Goal: Transaction & Acquisition: Purchase product/service

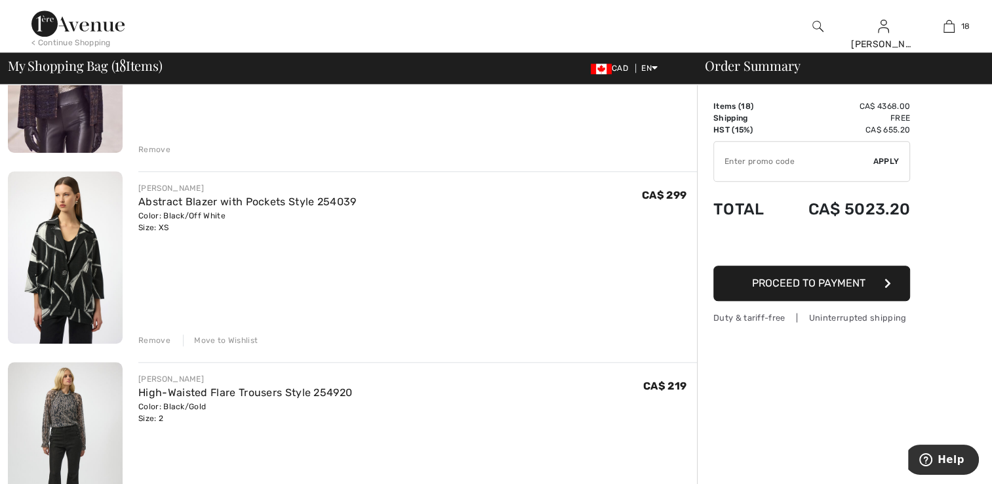
scroll to position [1312, 0]
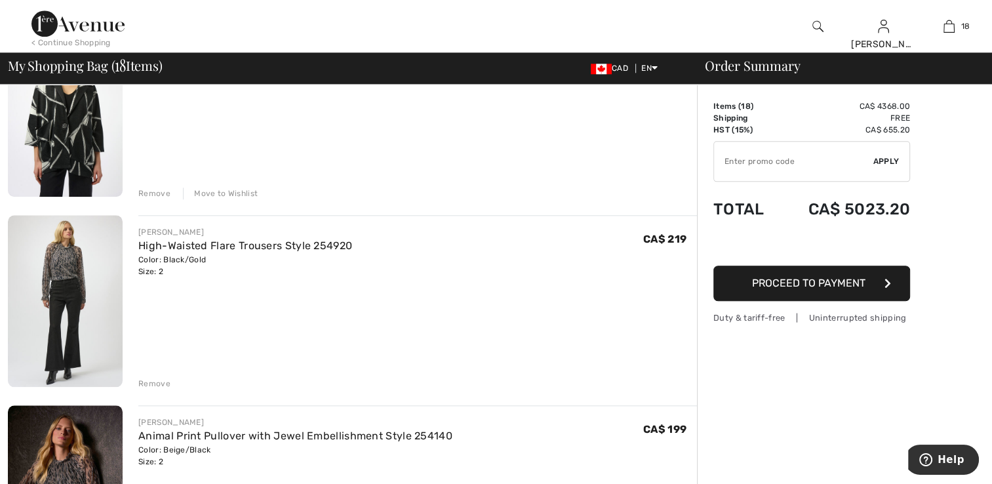
click at [62, 138] on img at bounding box center [65, 110] width 115 height 172
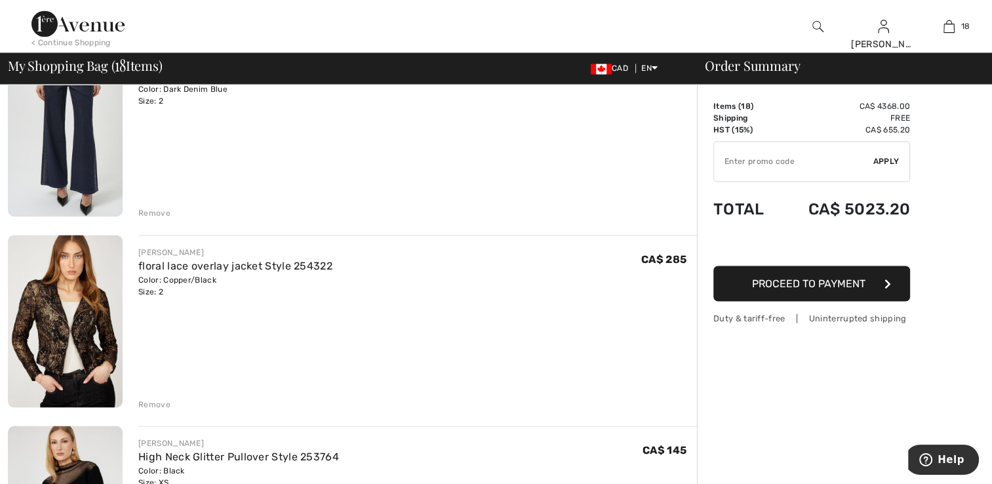
scroll to position [2295, 0]
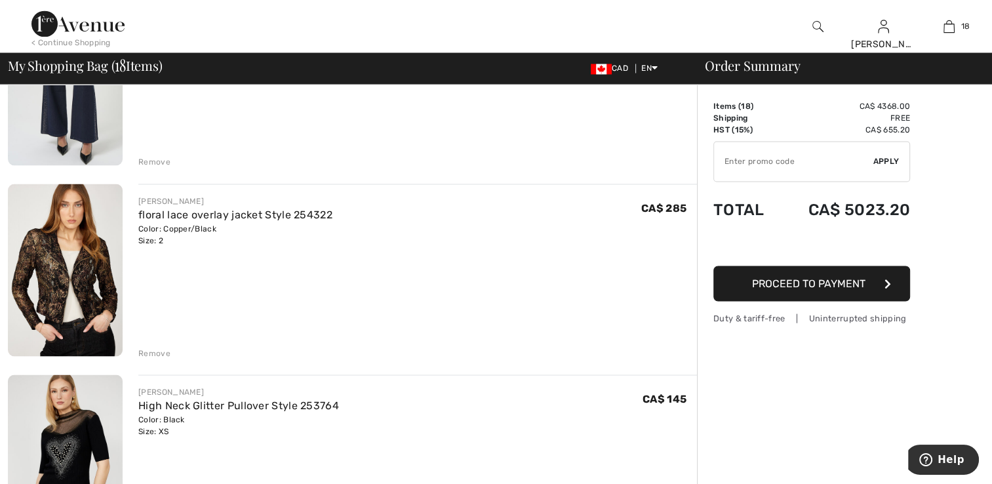
click at [76, 298] on img at bounding box center [65, 270] width 115 height 172
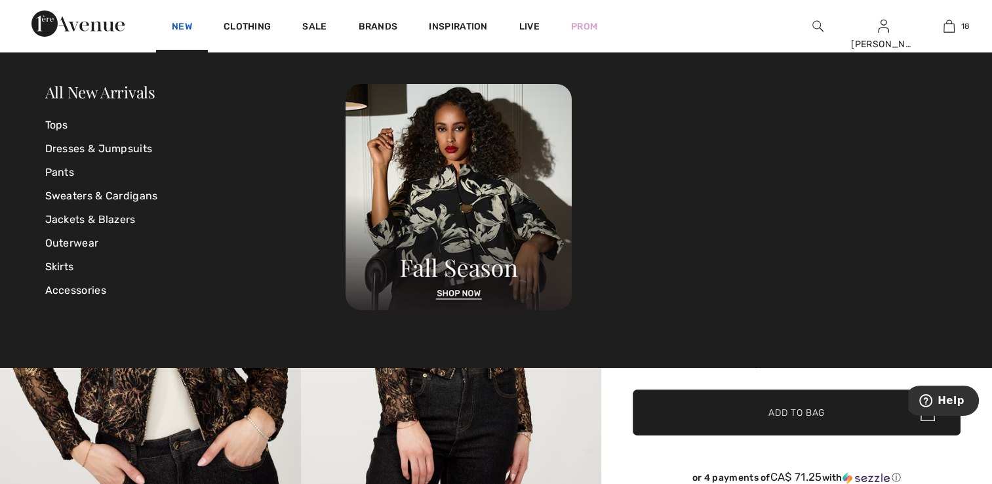
click at [182, 28] on link "New" at bounding box center [182, 28] width 20 height 14
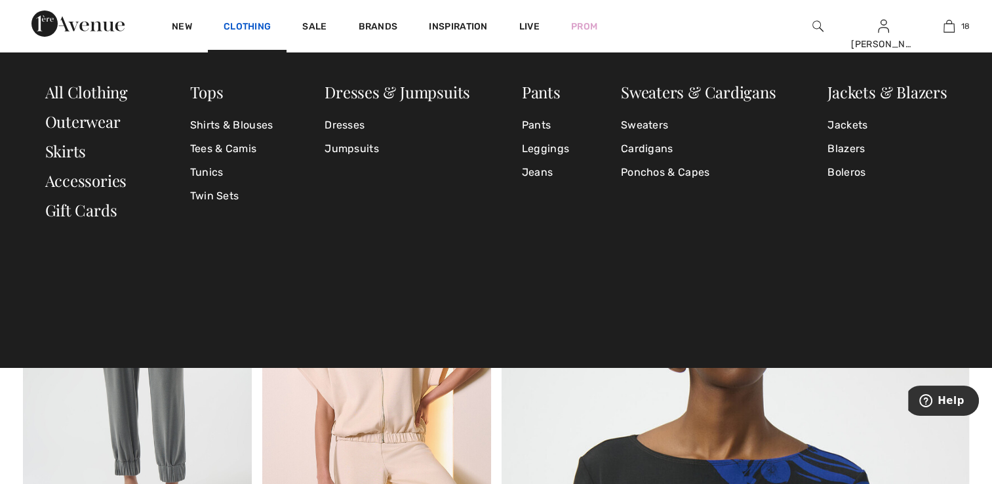
click at [249, 24] on link "Clothing" at bounding box center [247, 28] width 47 height 14
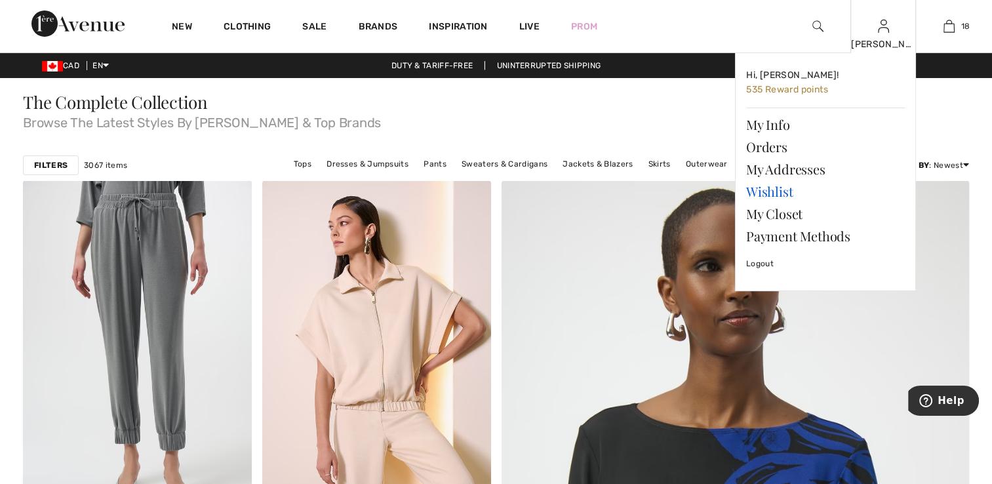
click at [773, 188] on link "Wishlist" at bounding box center [825, 191] width 159 height 22
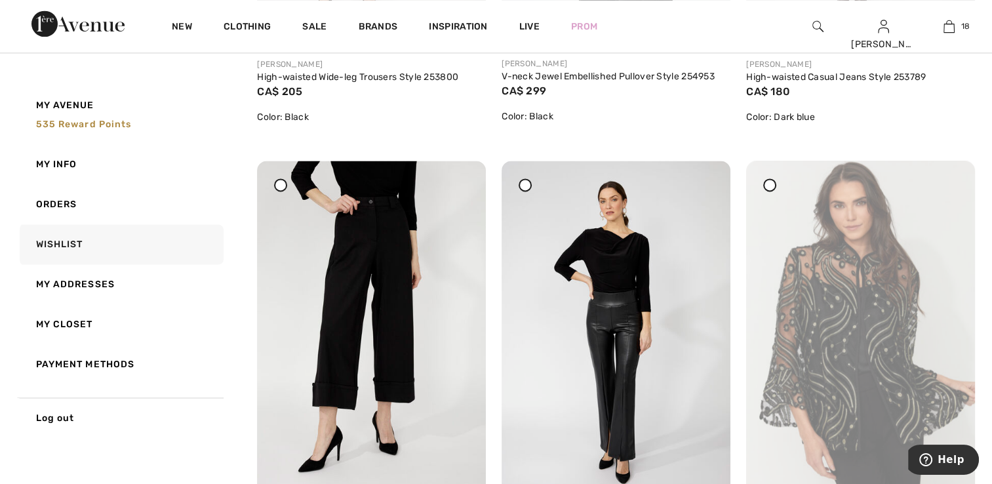
scroll to position [1967, 0]
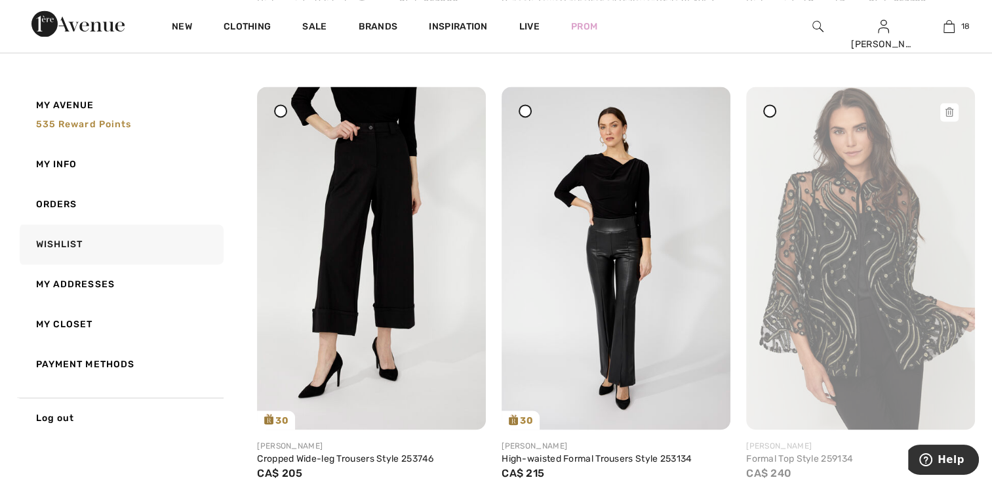
click at [821, 307] on img at bounding box center [860, 258] width 229 height 343
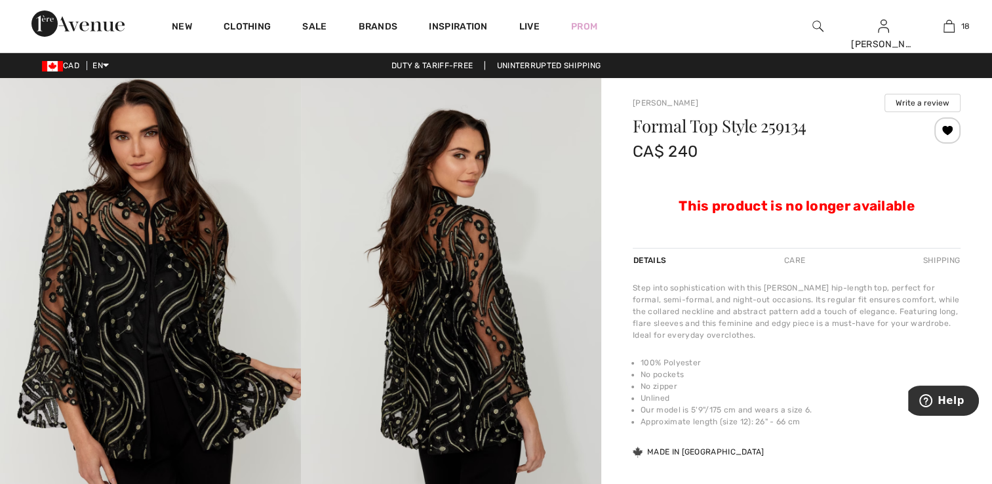
click at [139, 355] on img at bounding box center [150, 303] width 301 height 451
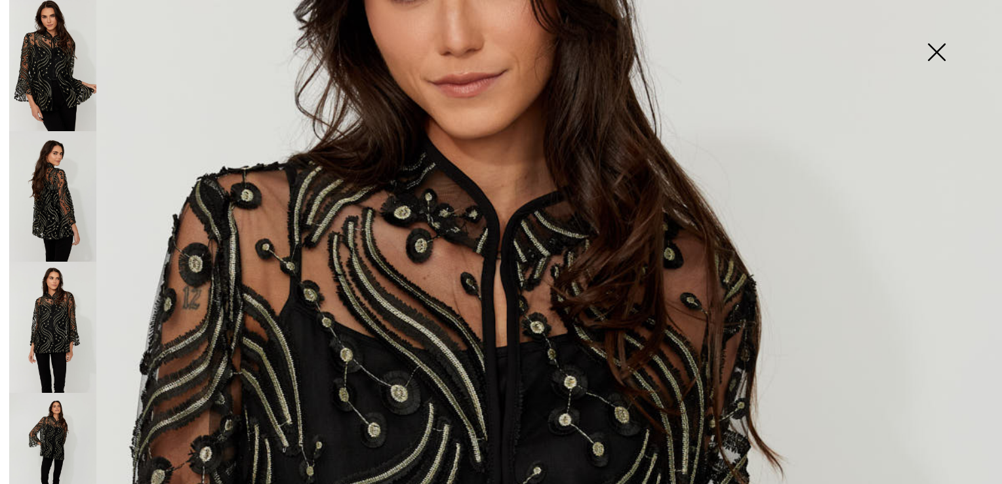
scroll to position [197, 0]
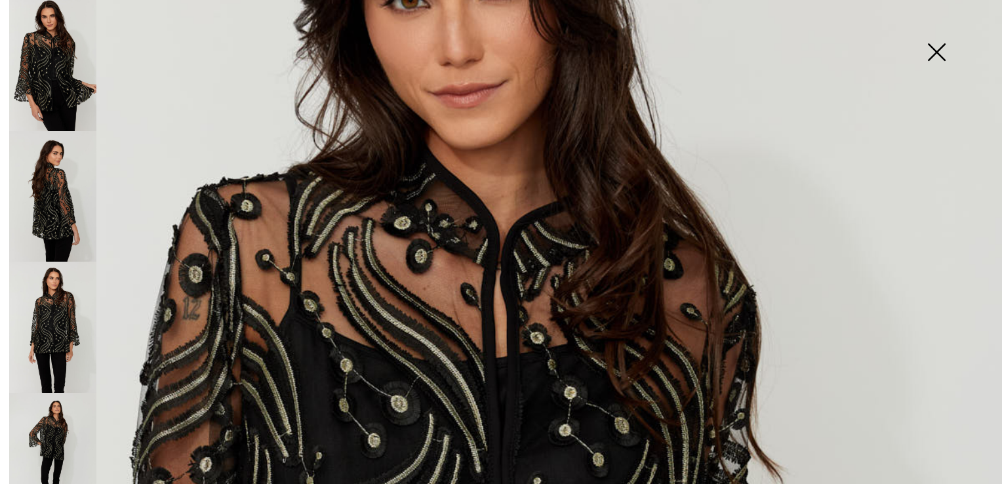
click at [77, 205] on img at bounding box center [52, 196] width 87 height 131
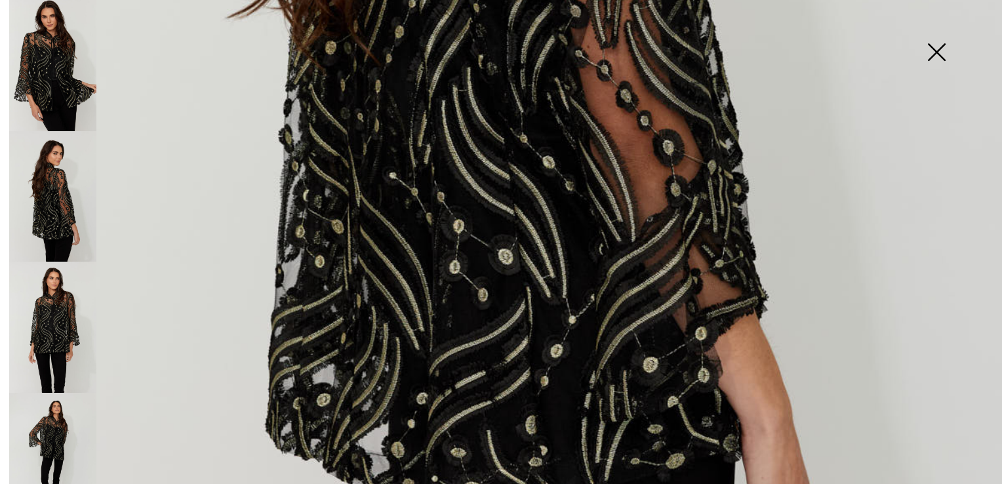
scroll to position [787, 0]
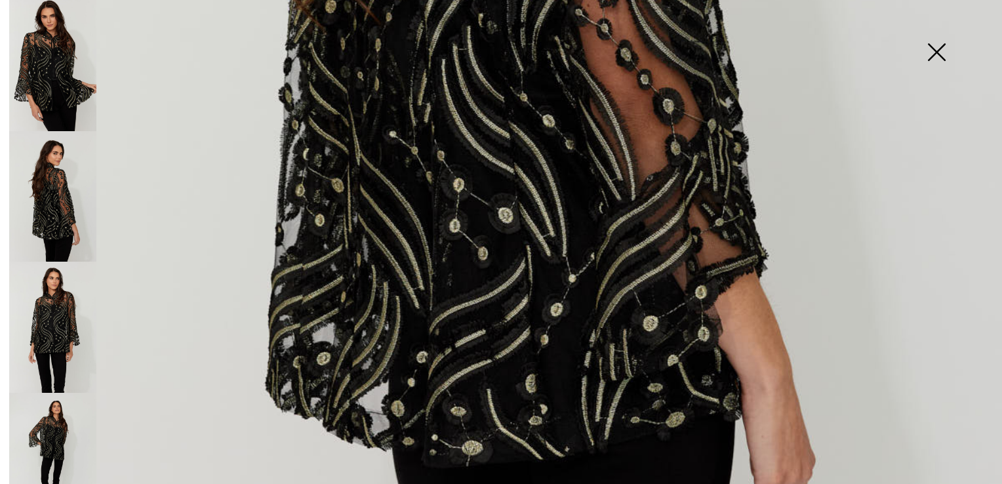
click at [67, 310] on img at bounding box center [52, 327] width 87 height 131
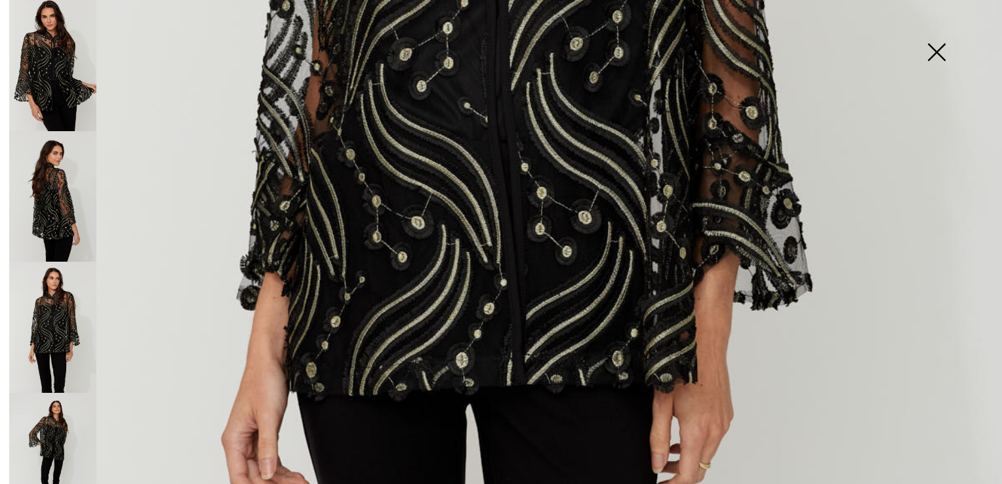
scroll to position [656, 0]
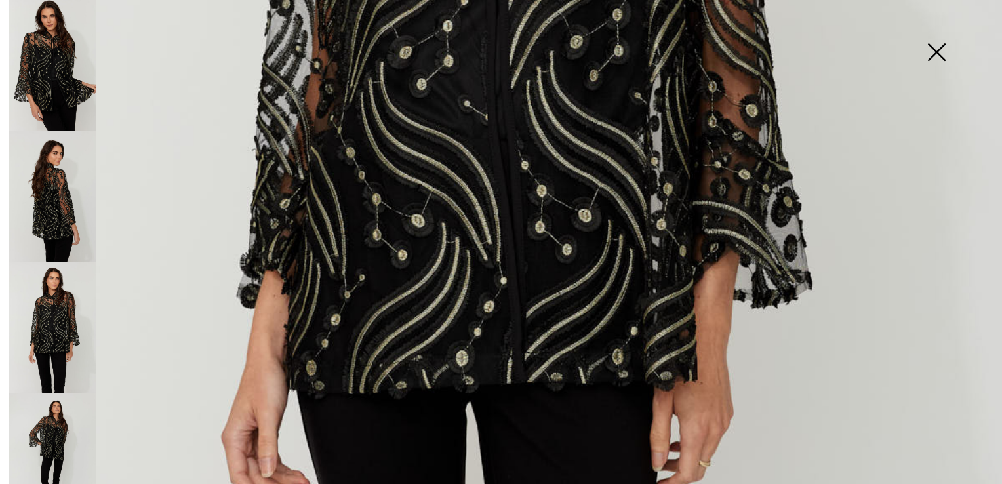
click at [47, 416] on img at bounding box center [52, 458] width 87 height 131
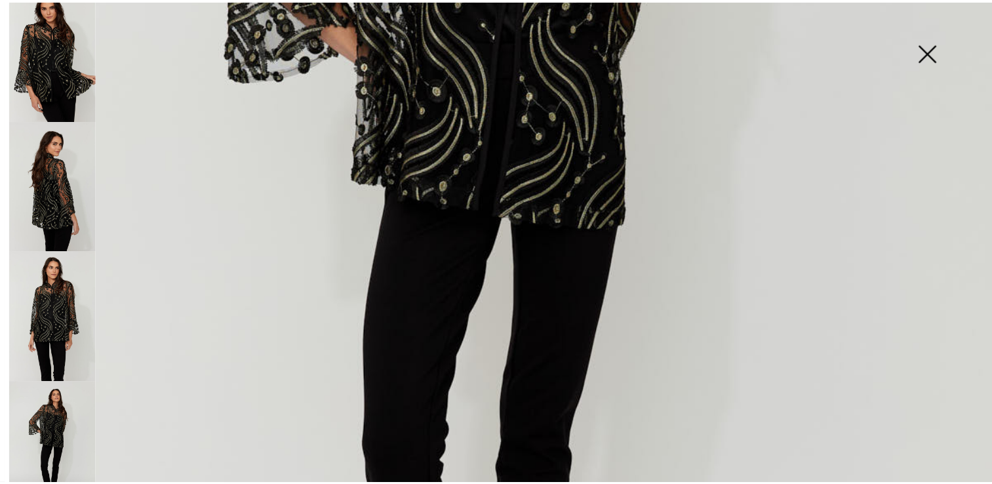
scroll to position [20, 0]
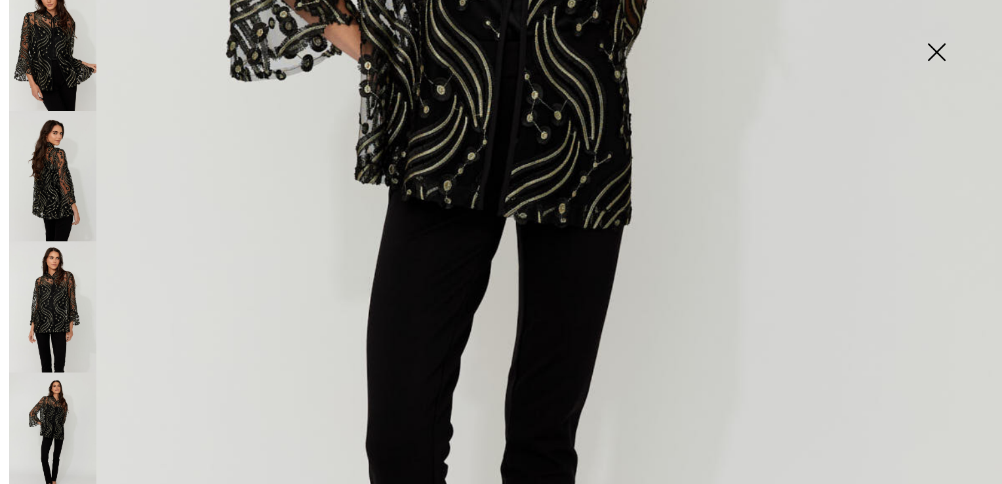
click at [944, 54] on img at bounding box center [937, 54] width 66 height 68
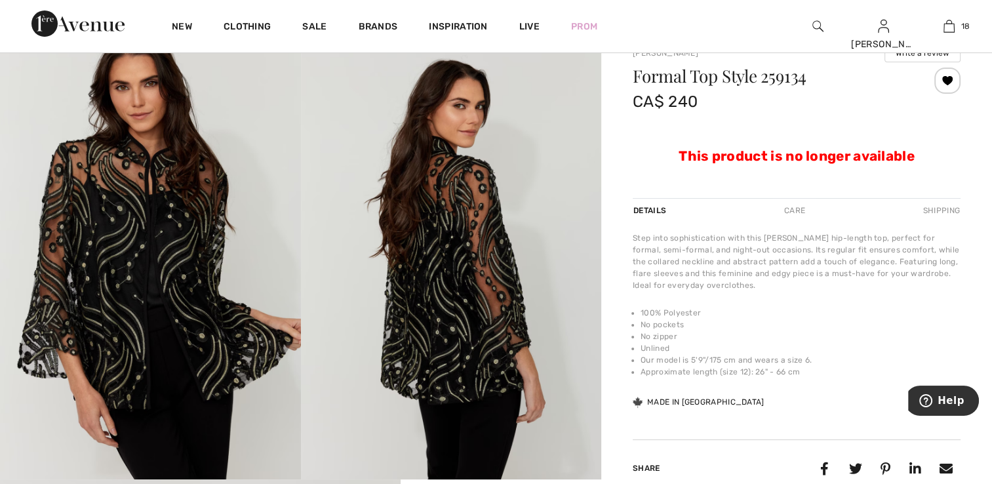
scroll to position [0, 0]
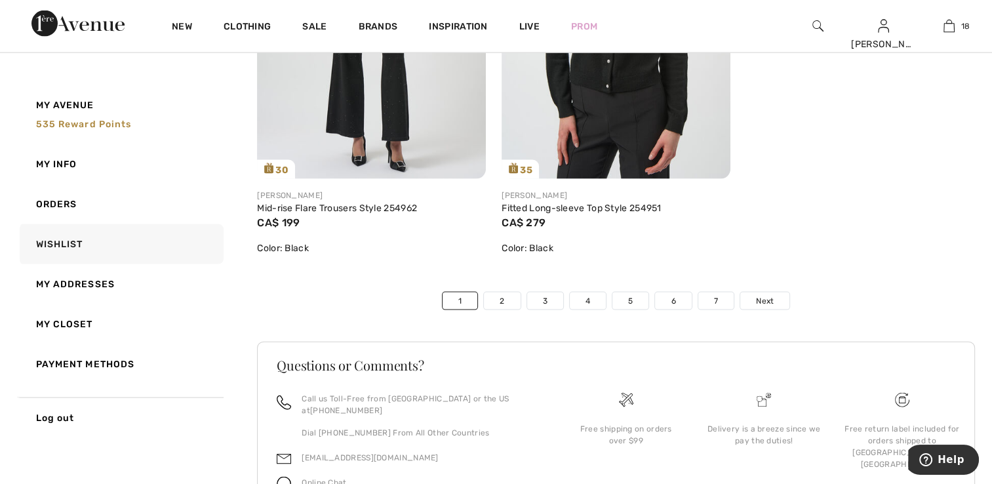
scroll to position [7738, 0]
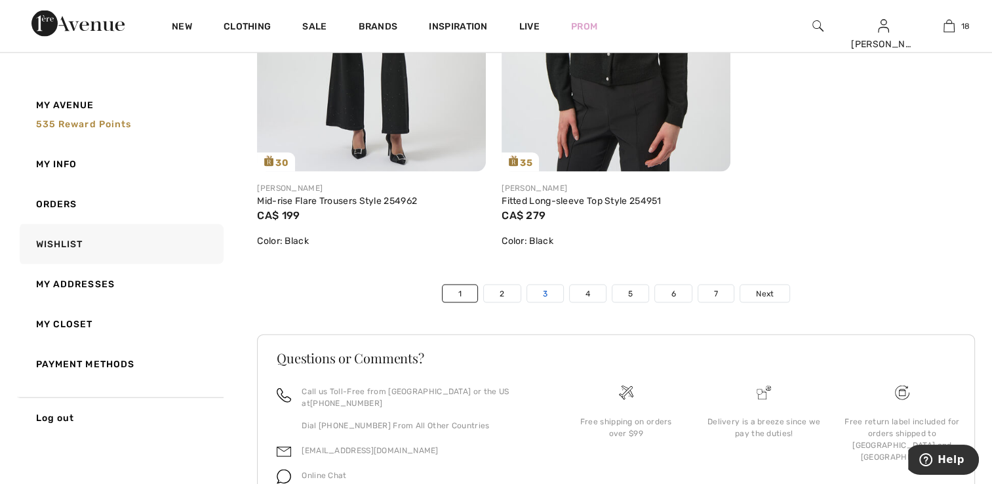
click at [546, 292] on link "3" at bounding box center [545, 293] width 36 height 17
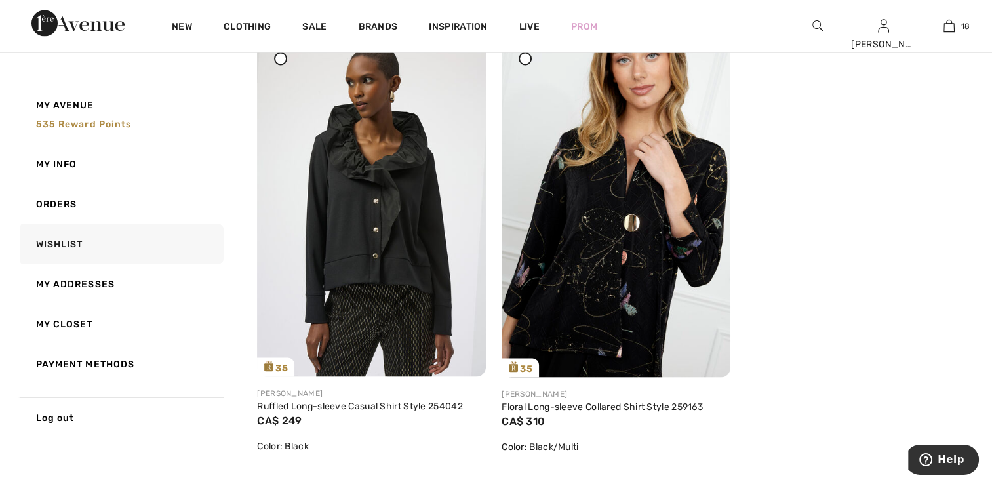
scroll to position [7476, 0]
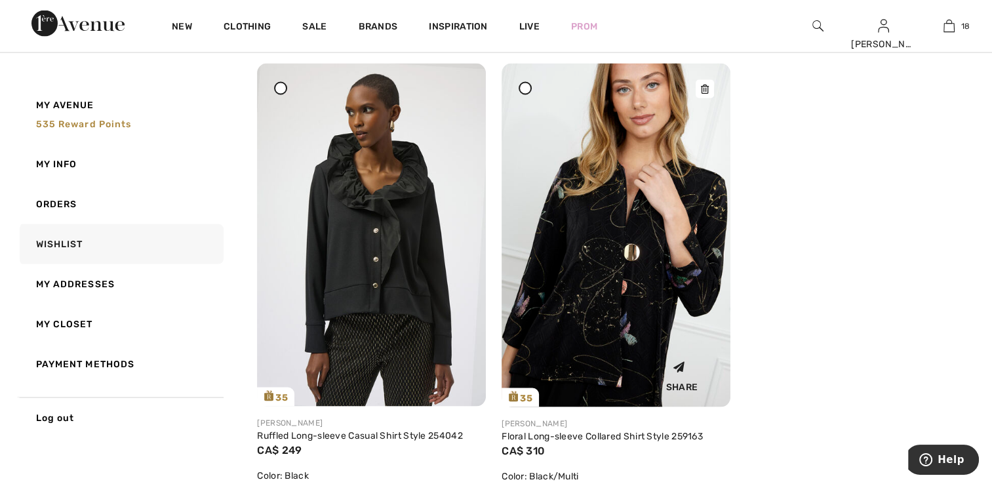
click at [637, 299] on img at bounding box center [616, 235] width 229 height 343
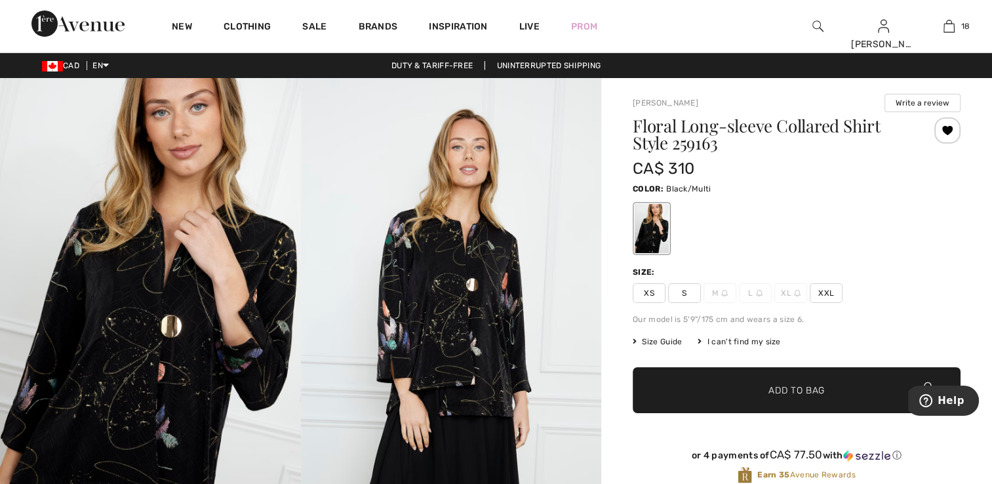
click at [924, 101] on button "Write a review" at bounding box center [923, 103] width 76 height 18
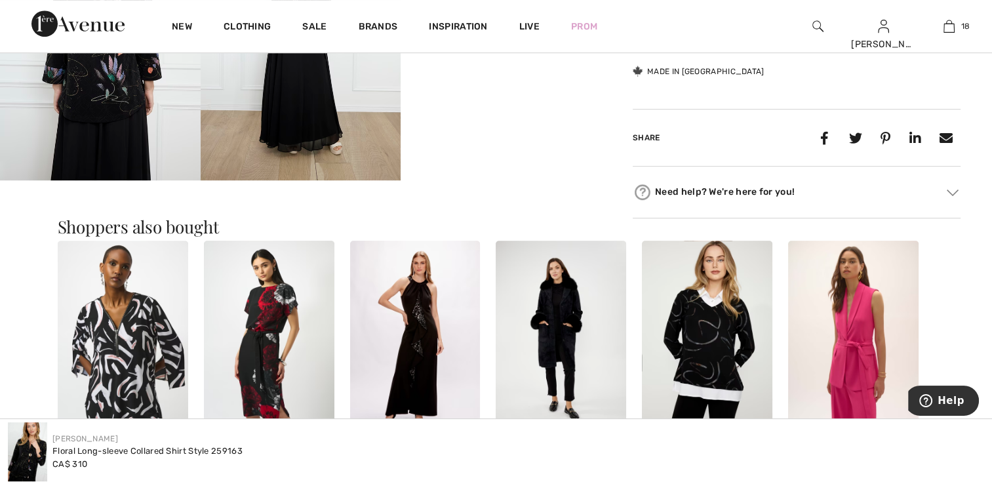
scroll to position [599, 0]
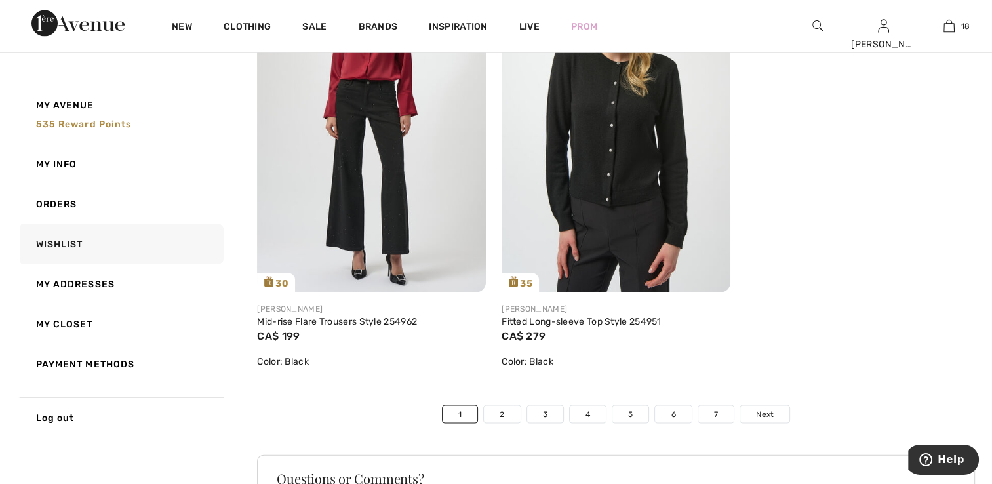
scroll to position [7793, 0]
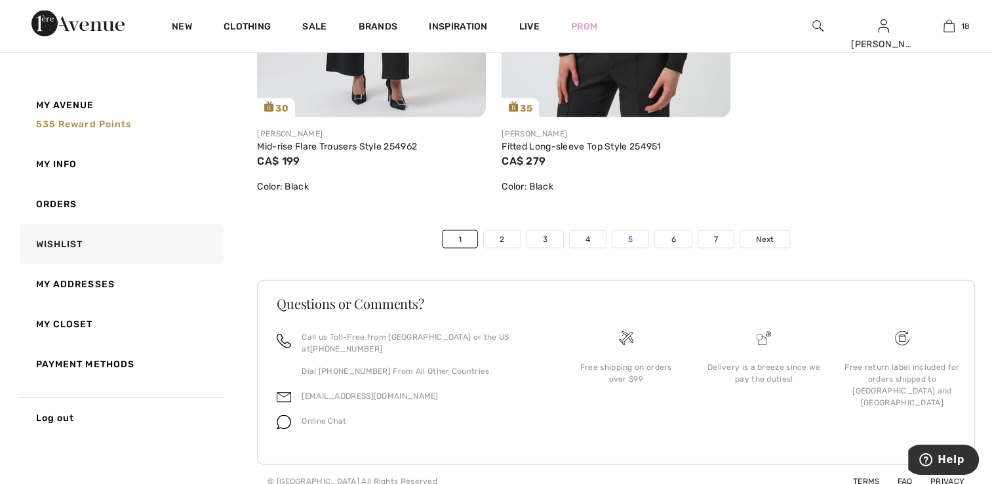
click at [624, 239] on link "5" at bounding box center [630, 239] width 36 height 17
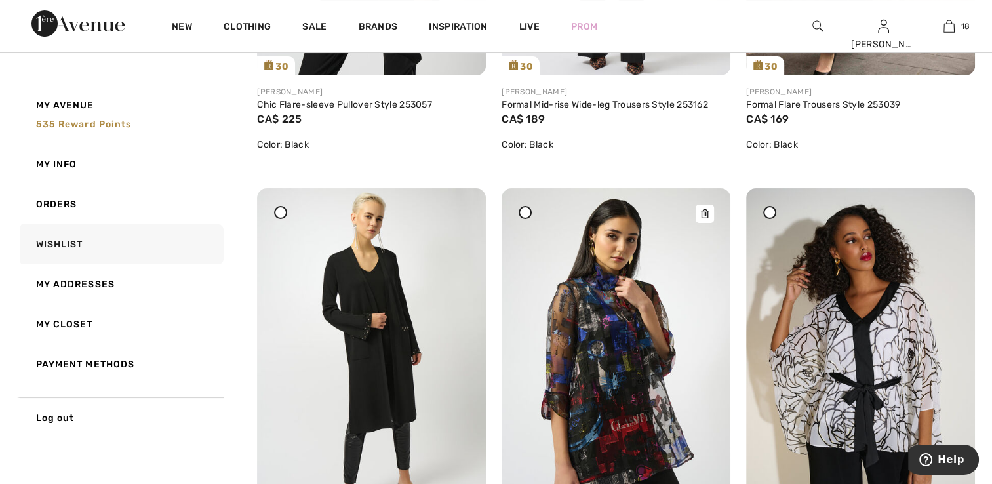
scroll to position [5050, 0]
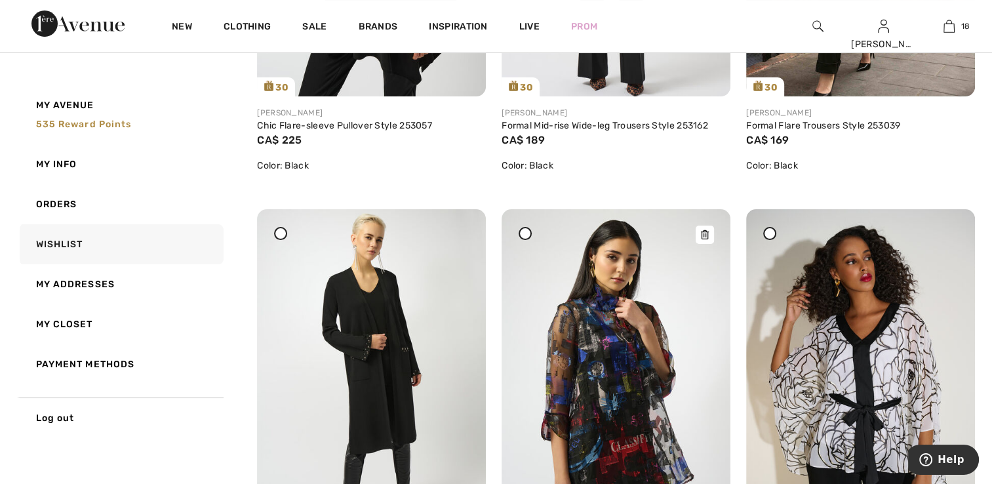
click at [637, 348] on img at bounding box center [616, 380] width 229 height 343
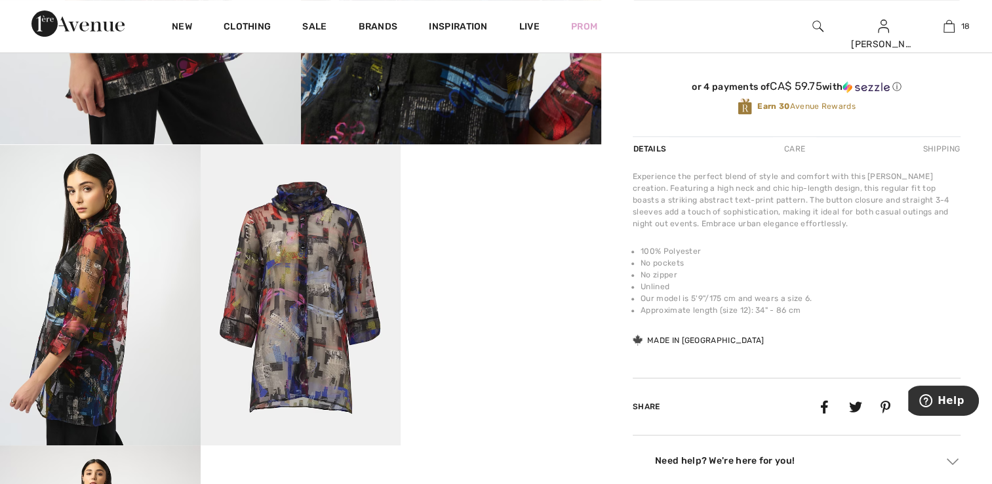
scroll to position [459, 0]
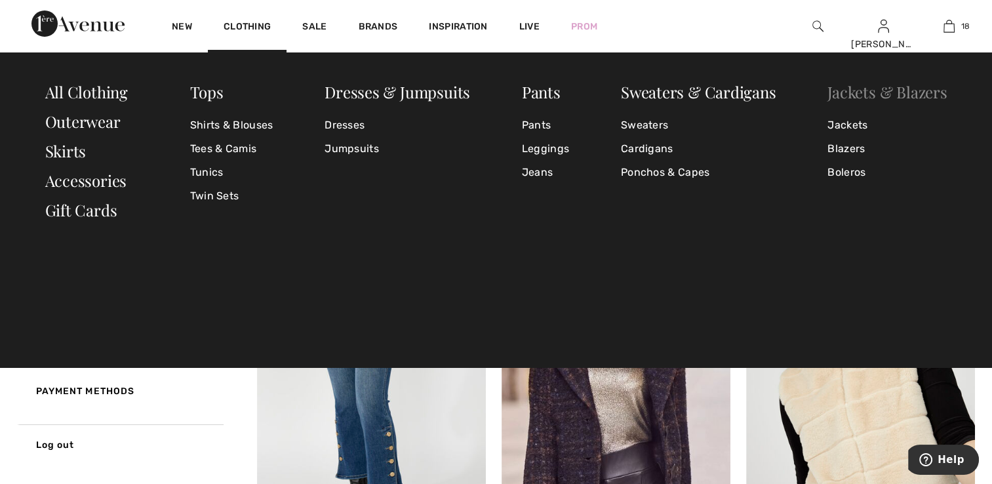
click at [859, 90] on link "Jackets & Blazers" at bounding box center [887, 91] width 119 height 21
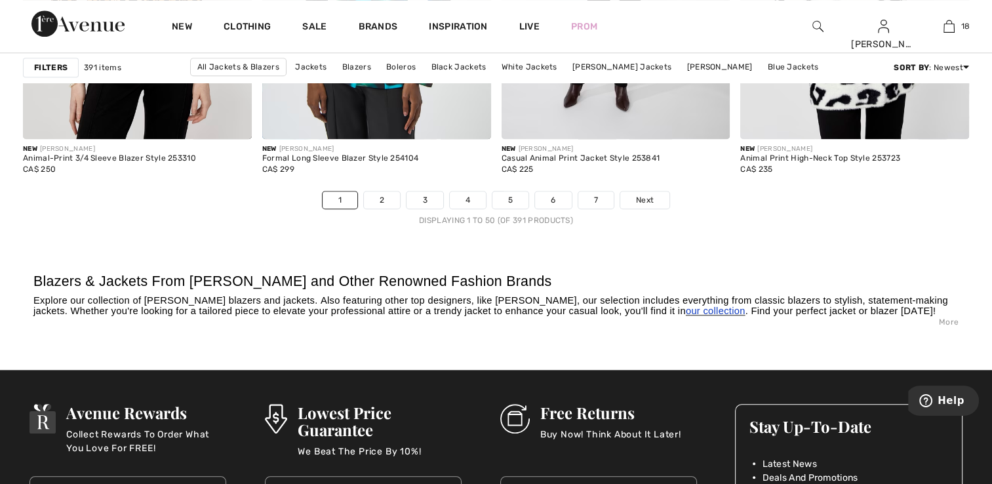
scroll to position [6164, 0]
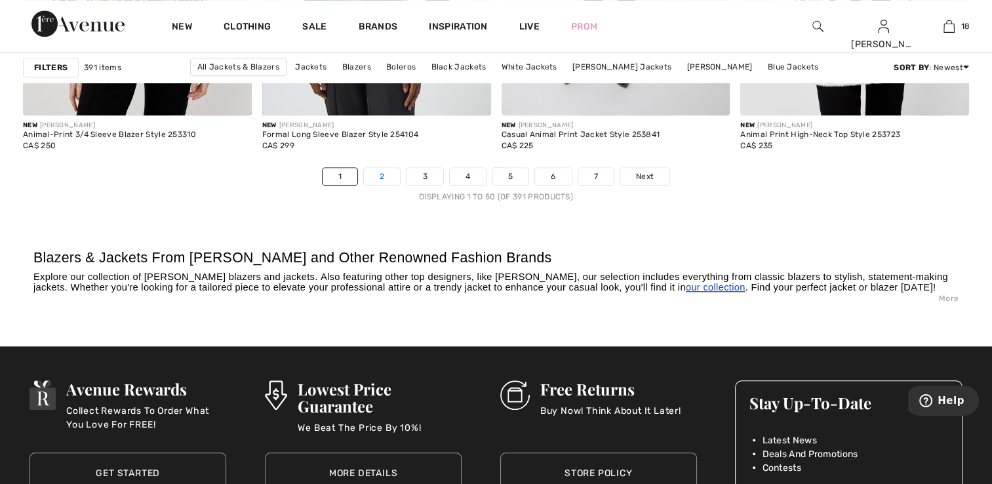
click at [386, 171] on link "2" at bounding box center [382, 176] width 36 height 17
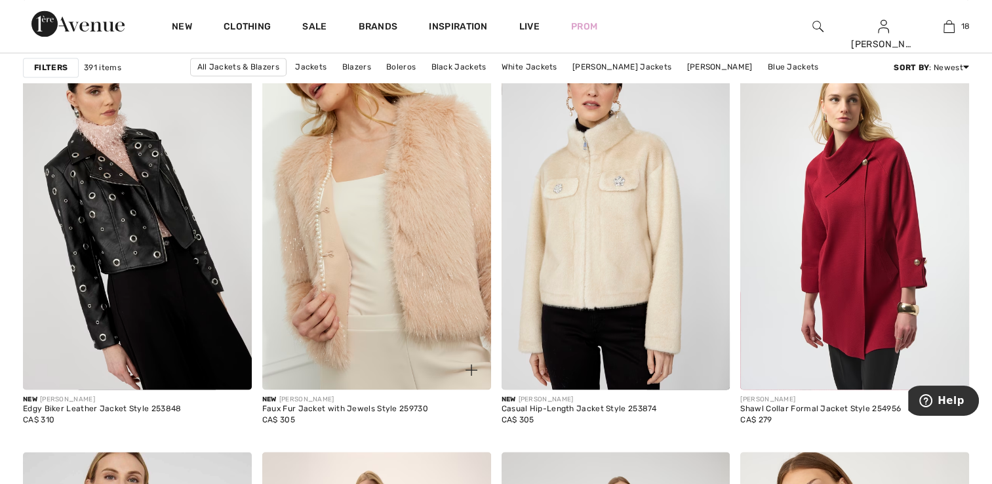
scroll to position [1902, 0]
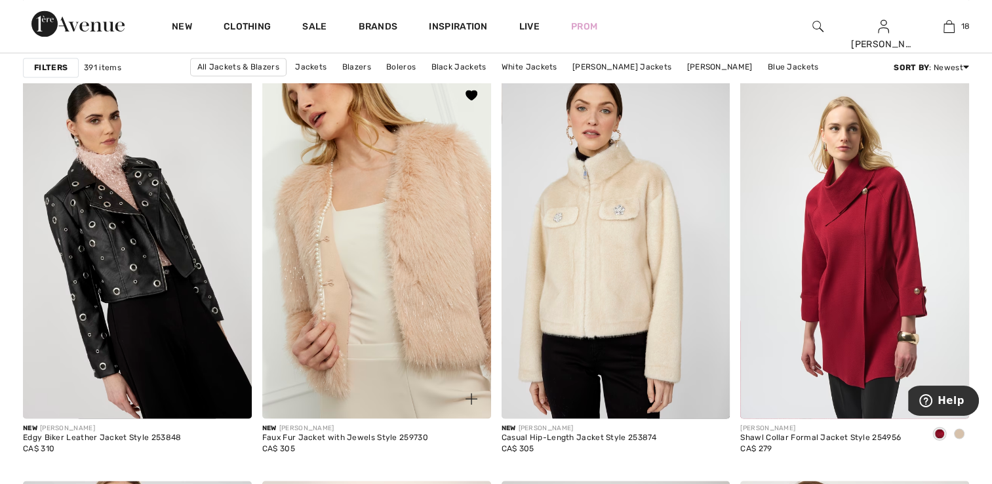
click at [344, 303] on img at bounding box center [376, 246] width 229 height 343
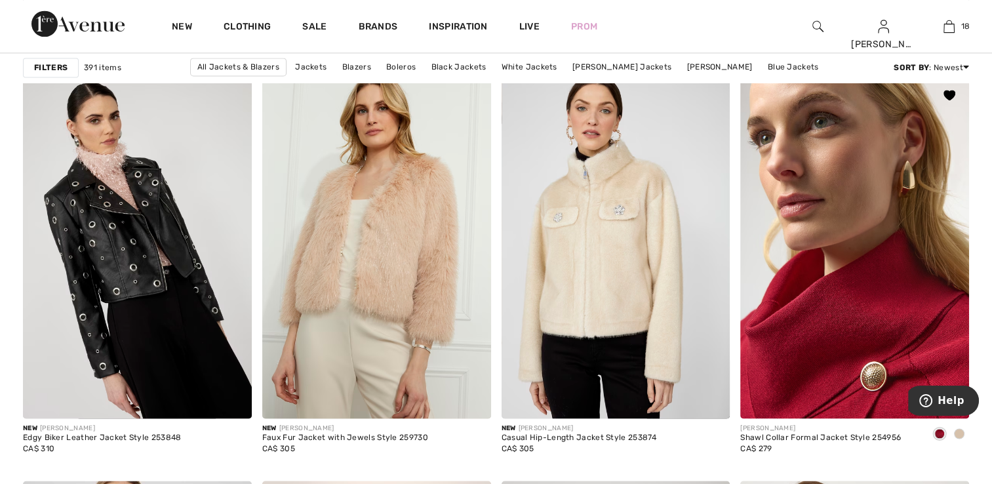
click at [814, 319] on img at bounding box center [854, 246] width 229 height 343
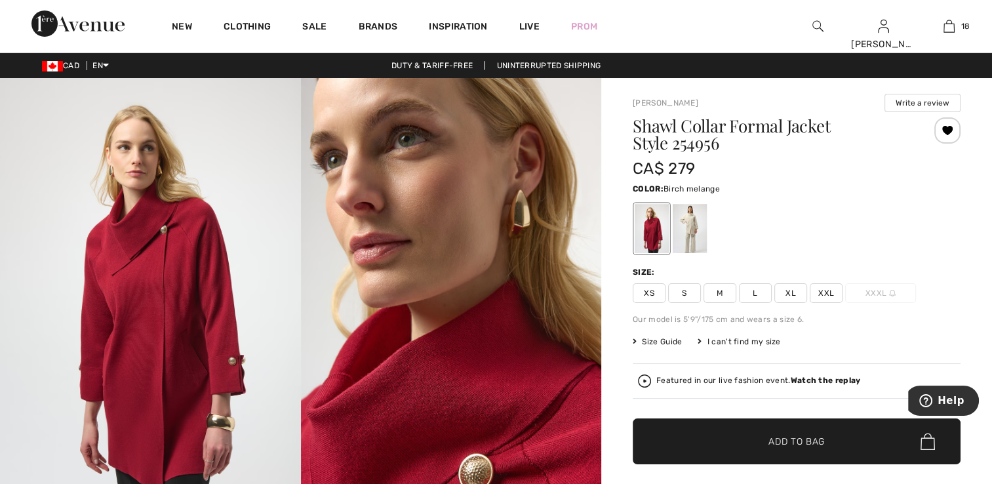
click at [682, 236] on div at bounding box center [690, 228] width 34 height 49
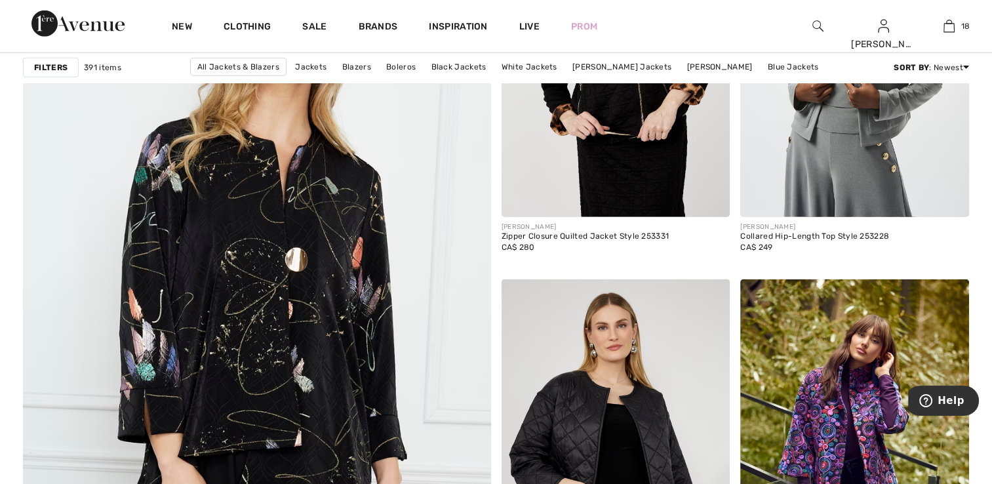
scroll to position [3476, 0]
click at [329, 292] on img at bounding box center [256, 294] width 561 height 842
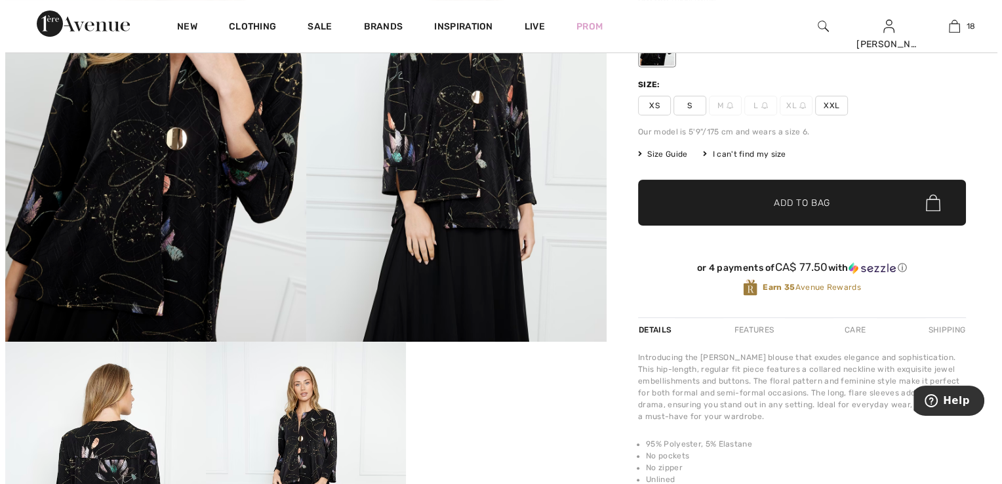
scroll to position [66, 0]
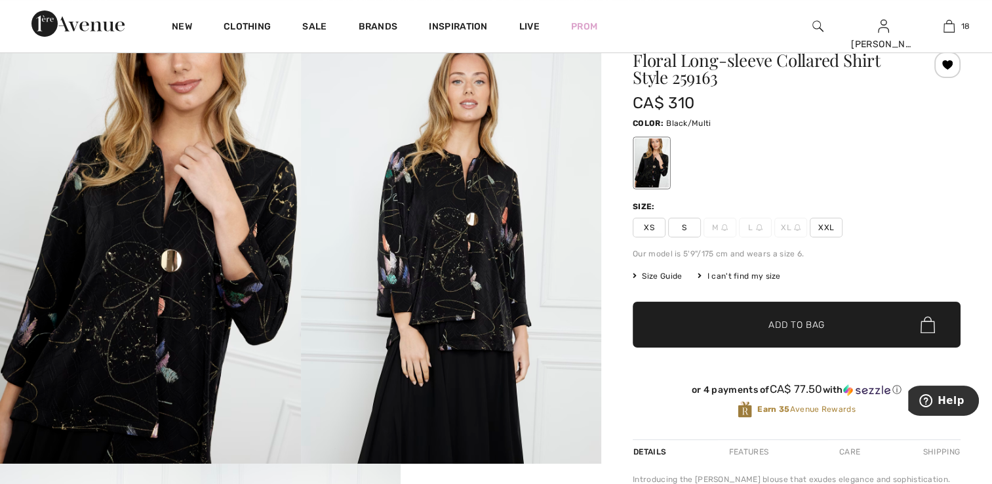
click at [209, 293] on img at bounding box center [150, 237] width 301 height 451
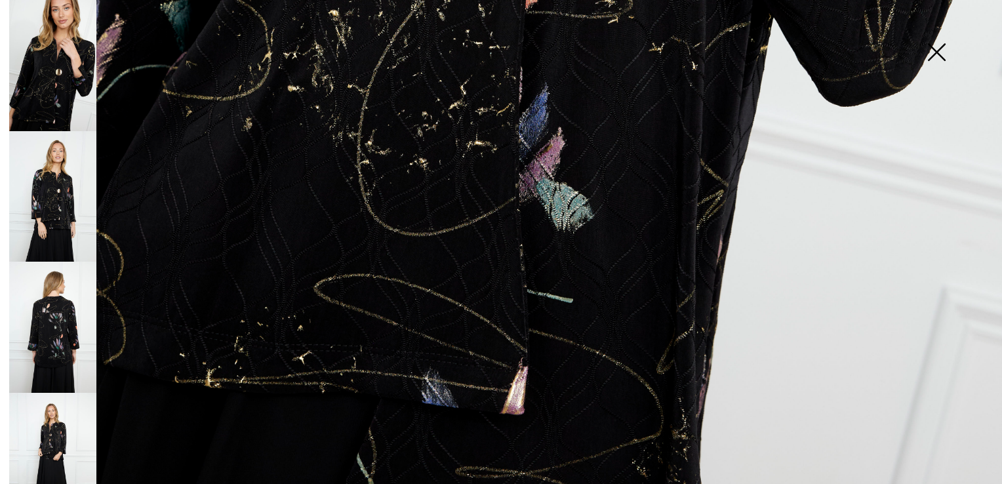
scroll to position [1003, 0]
click at [50, 182] on img at bounding box center [52, 196] width 87 height 131
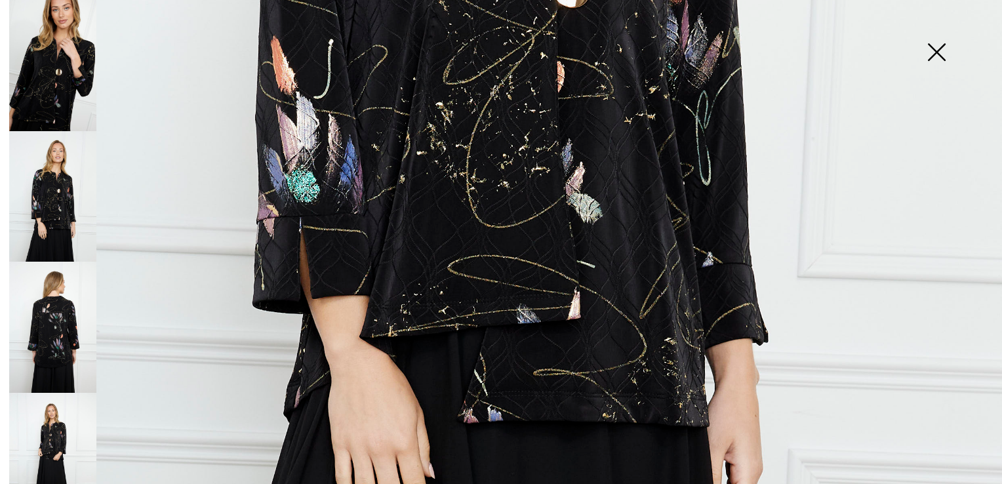
scroll to position [741, 0]
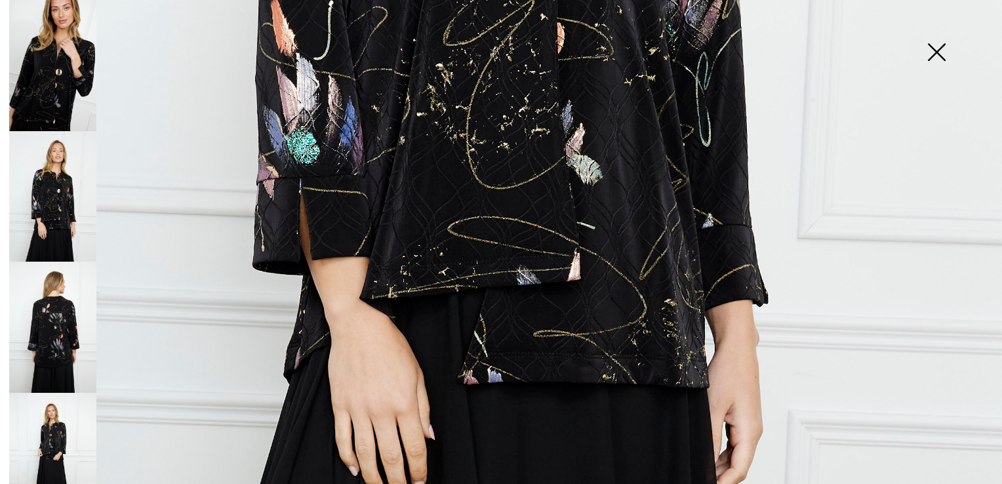
click at [50, 329] on img at bounding box center [52, 327] width 87 height 131
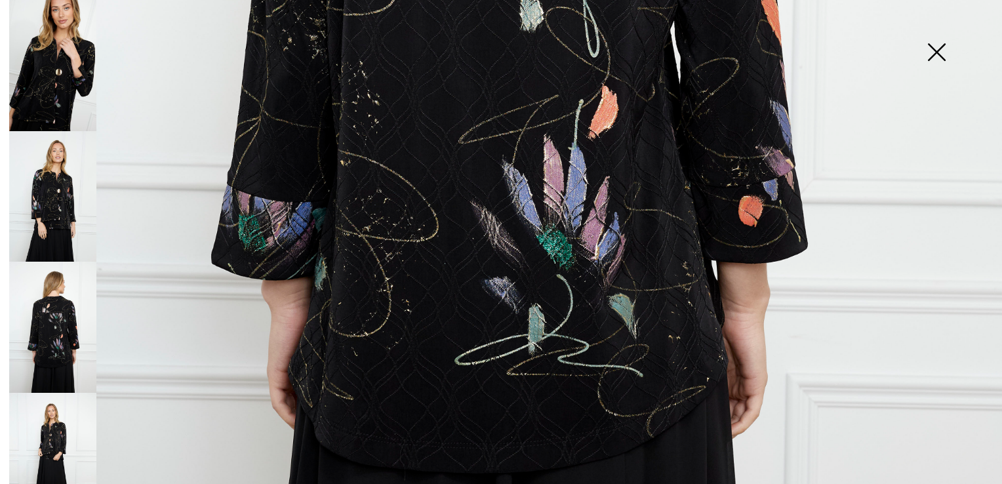
click at [59, 413] on img at bounding box center [52, 458] width 87 height 131
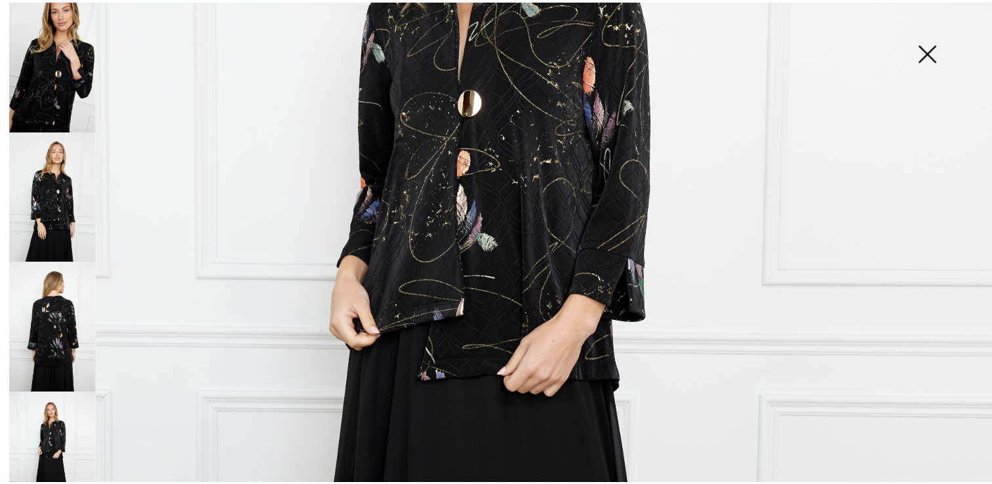
scroll to position [348, 0]
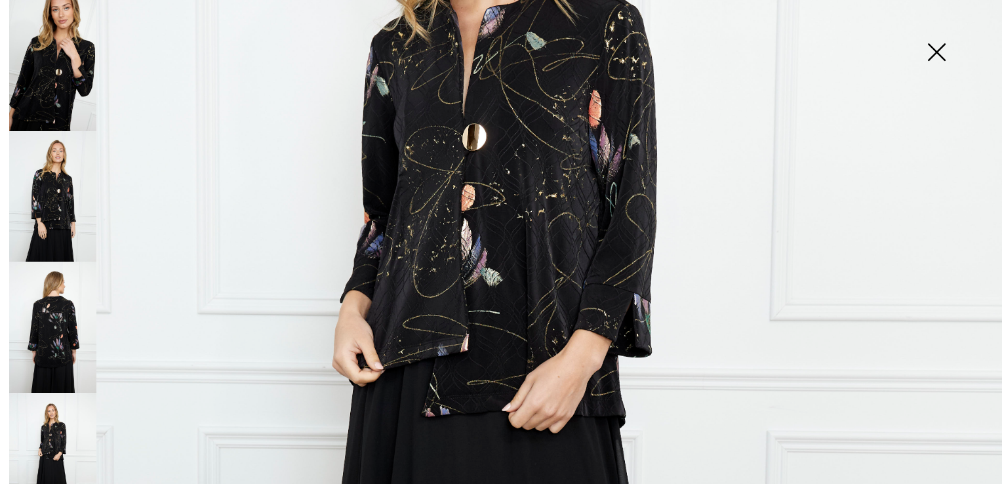
click at [938, 49] on img at bounding box center [937, 54] width 66 height 68
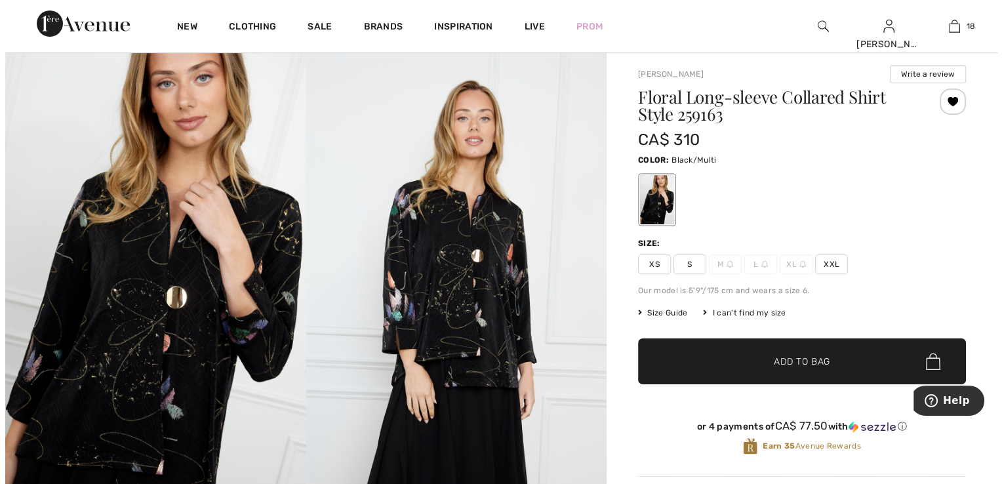
scroll to position [0, 0]
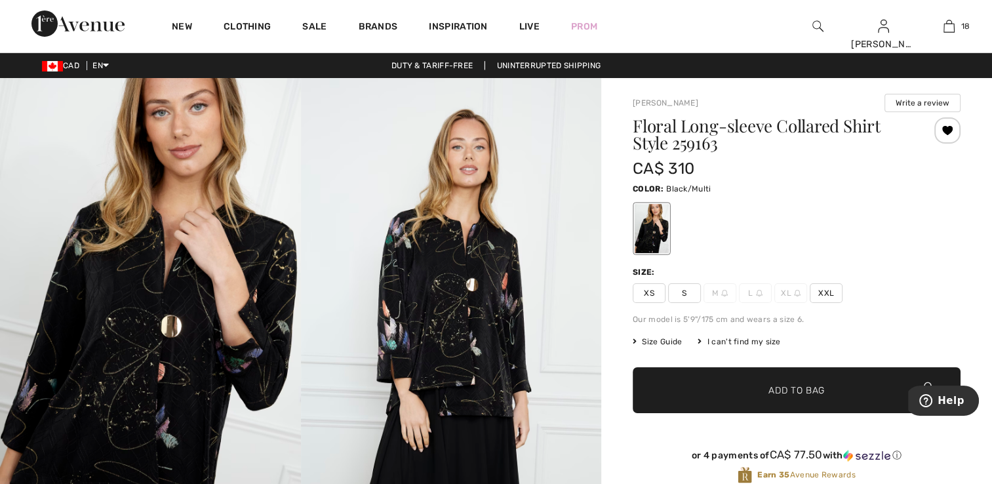
click at [247, 315] on img at bounding box center [150, 303] width 301 height 451
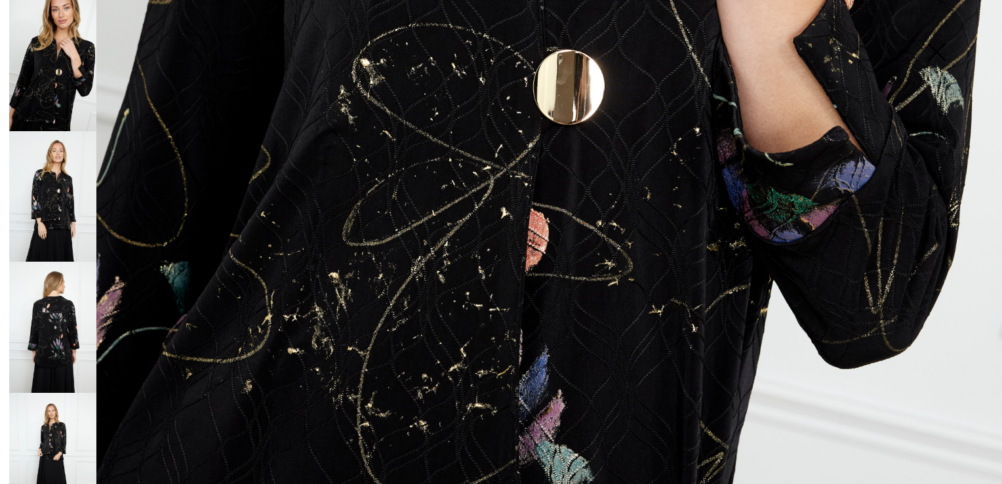
scroll to position [741, 0]
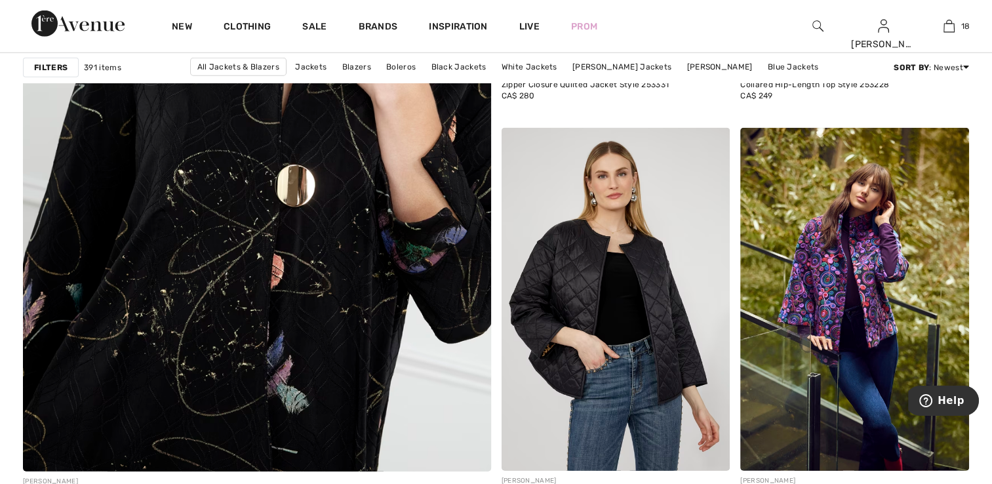
scroll to position [3672, 0]
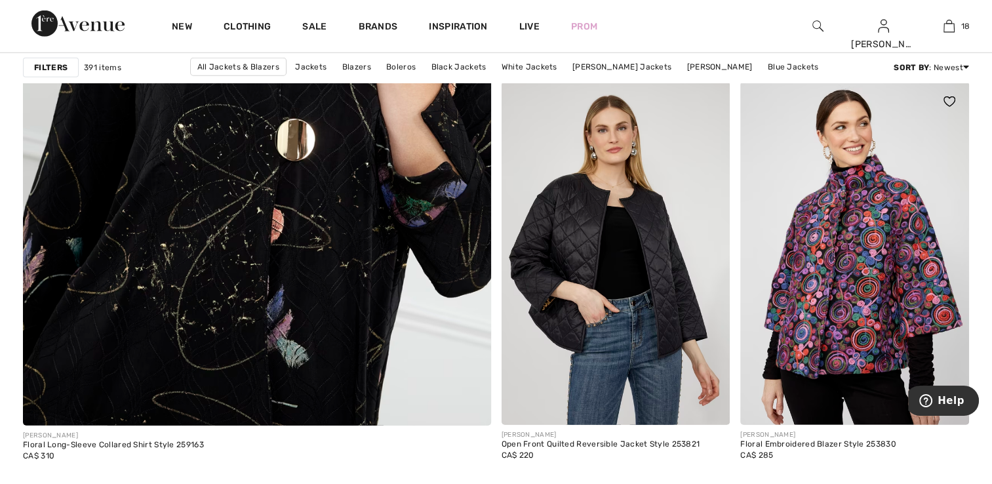
click at [850, 306] on img at bounding box center [854, 253] width 229 height 343
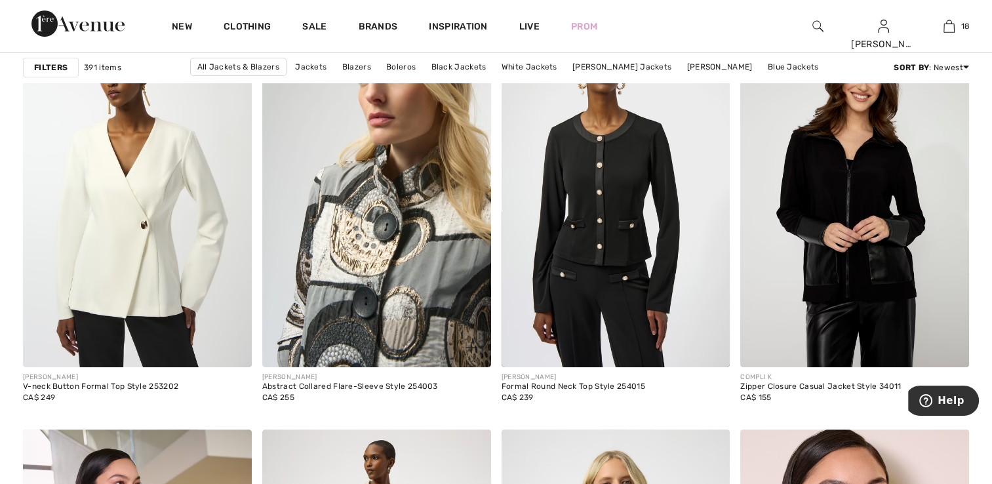
scroll to position [5115, 0]
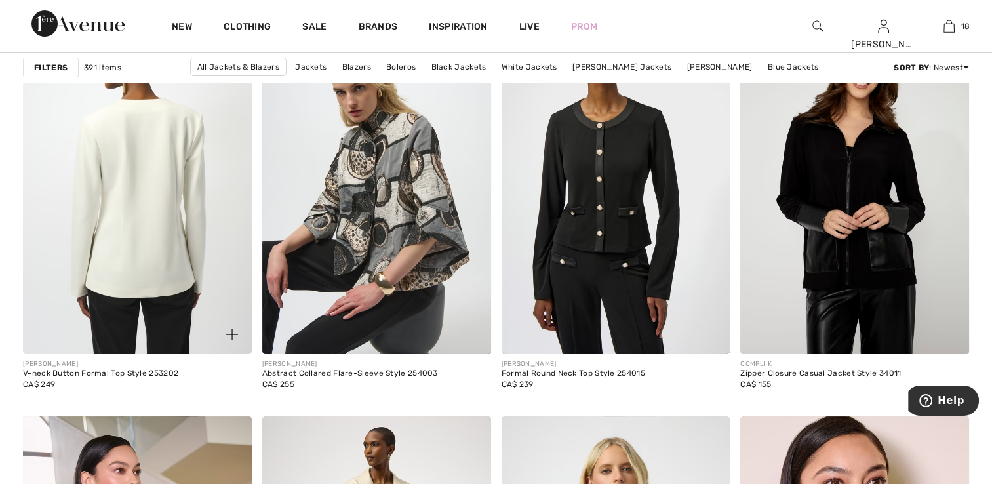
click at [168, 249] on img at bounding box center [137, 182] width 229 height 343
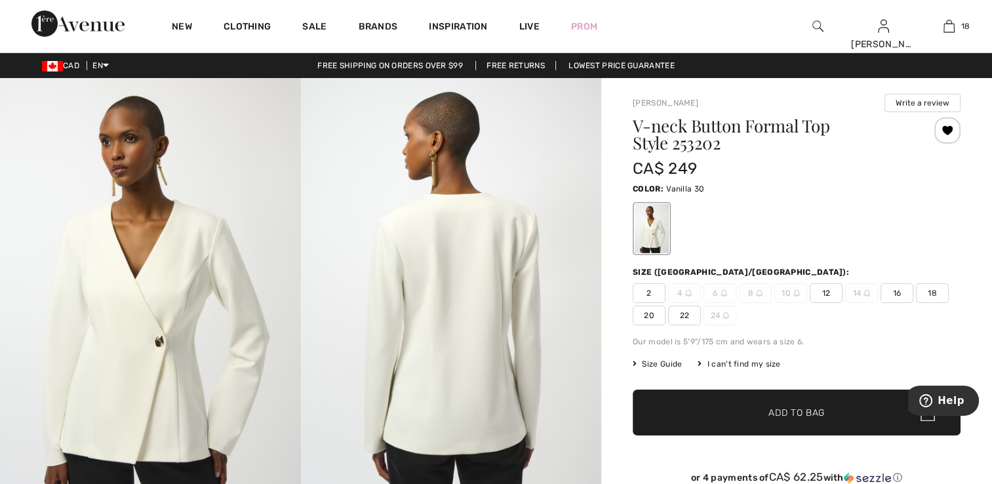
click at [151, 363] on img at bounding box center [150, 303] width 301 height 451
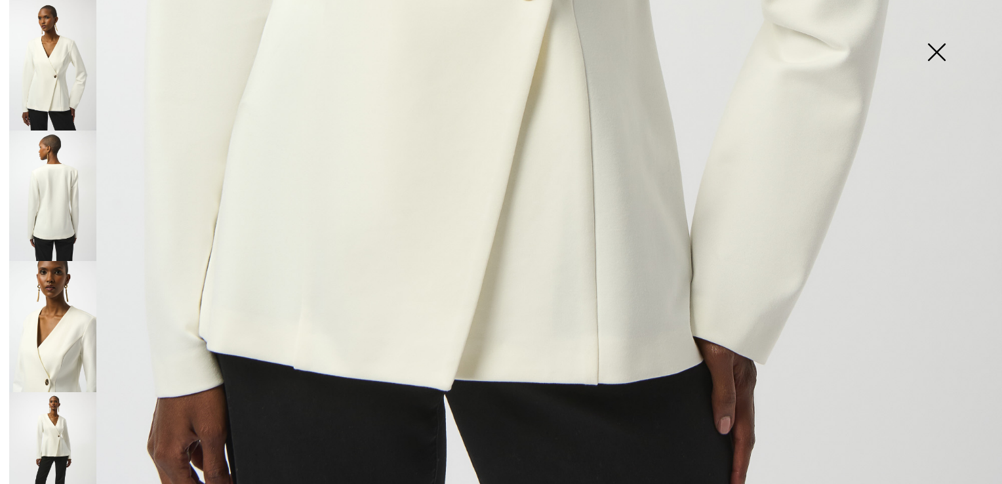
scroll to position [918, 0]
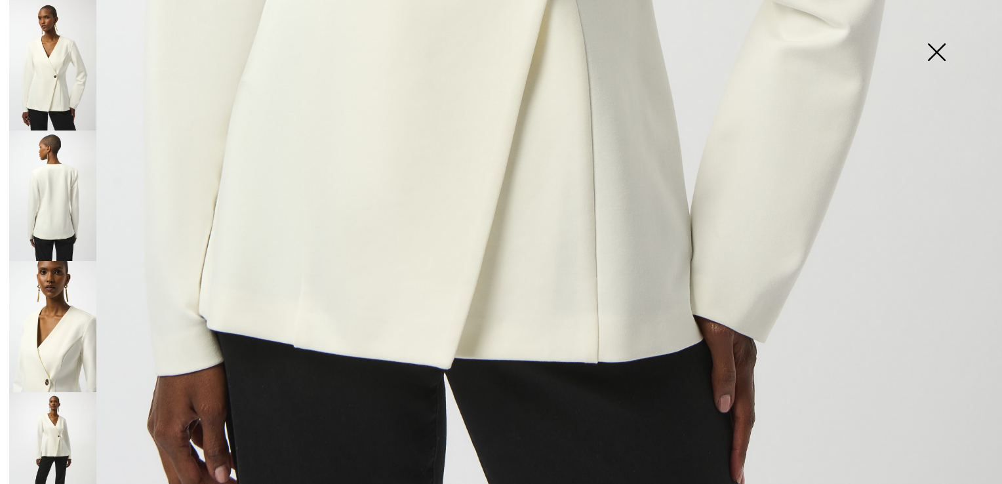
click at [72, 180] on img at bounding box center [52, 196] width 87 height 131
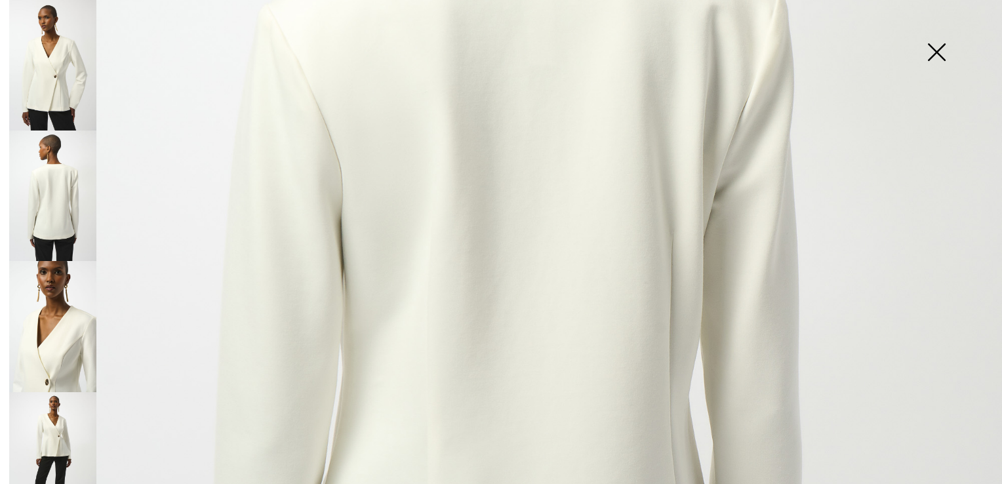
scroll to position [262, 0]
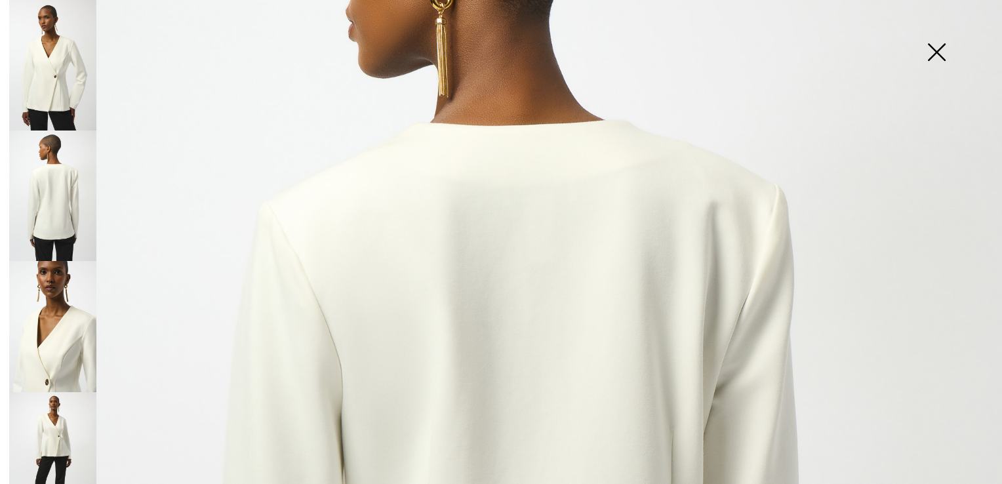
click at [50, 302] on img at bounding box center [52, 326] width 87 height 131
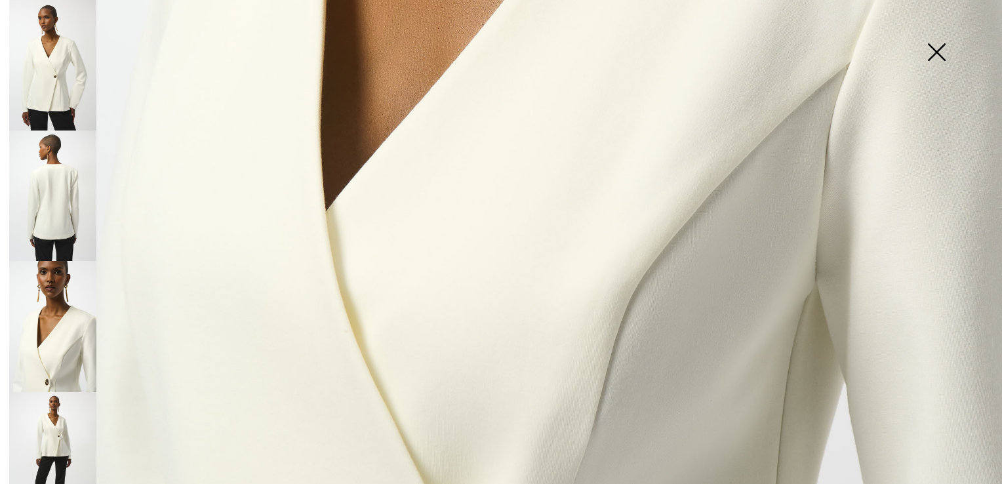
scroll to position [1002, 0]
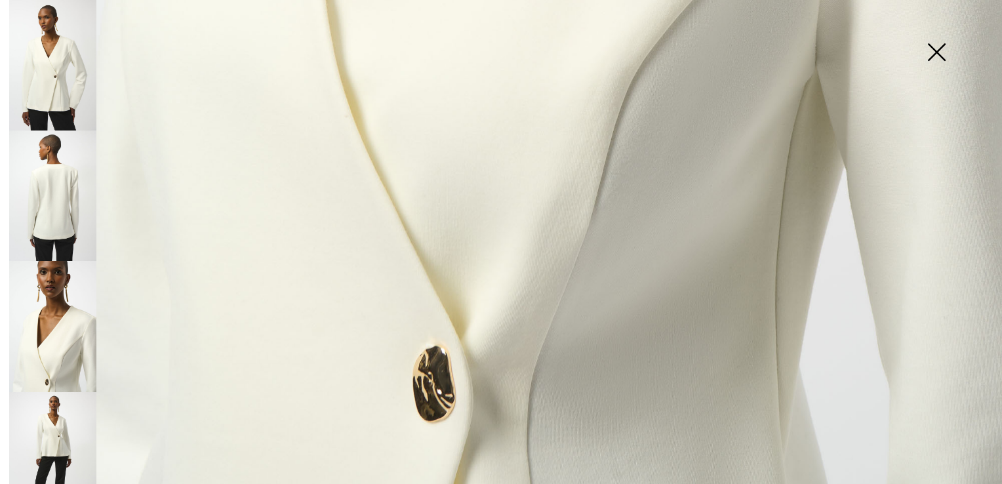
click at [49, 394] on img at bounding box center [52, 457] width 87 height 131
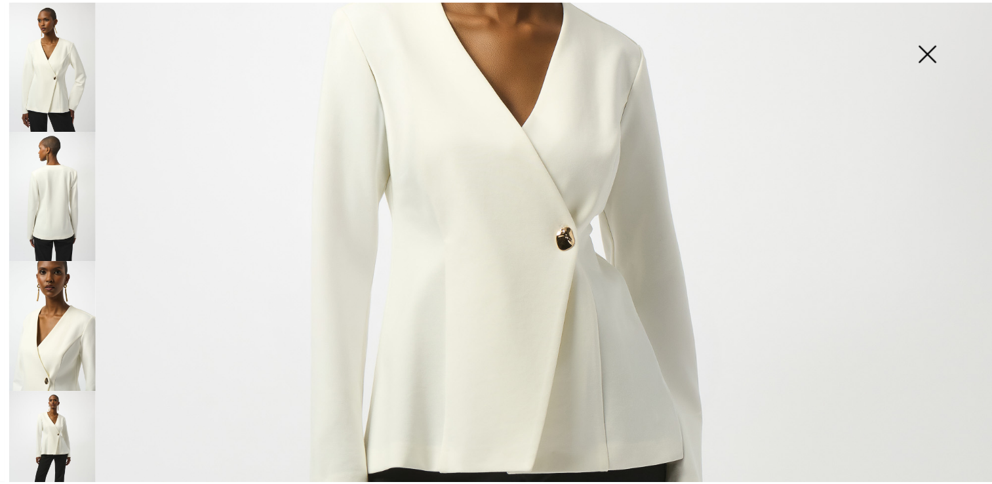
scroll to position [346, 0]
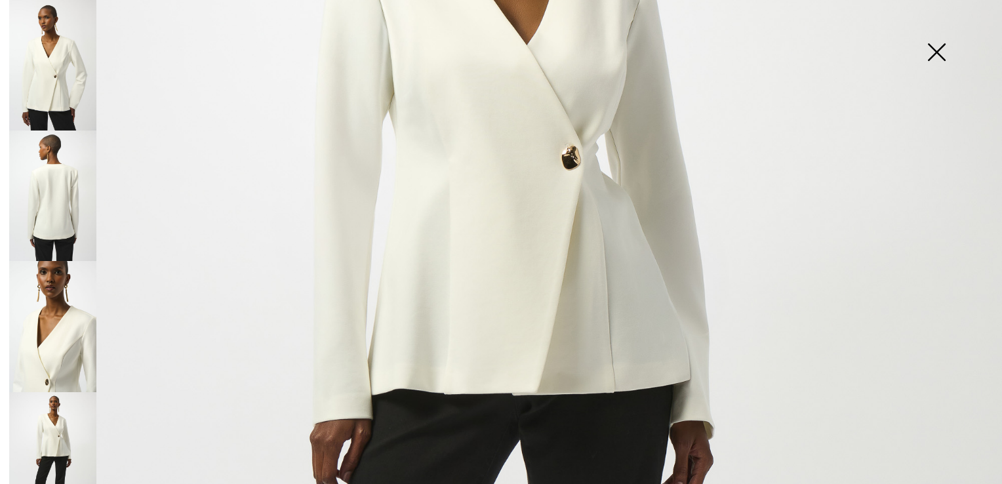
click at [940, 54] on img at bounding box center [937, 54] width 66 height 68
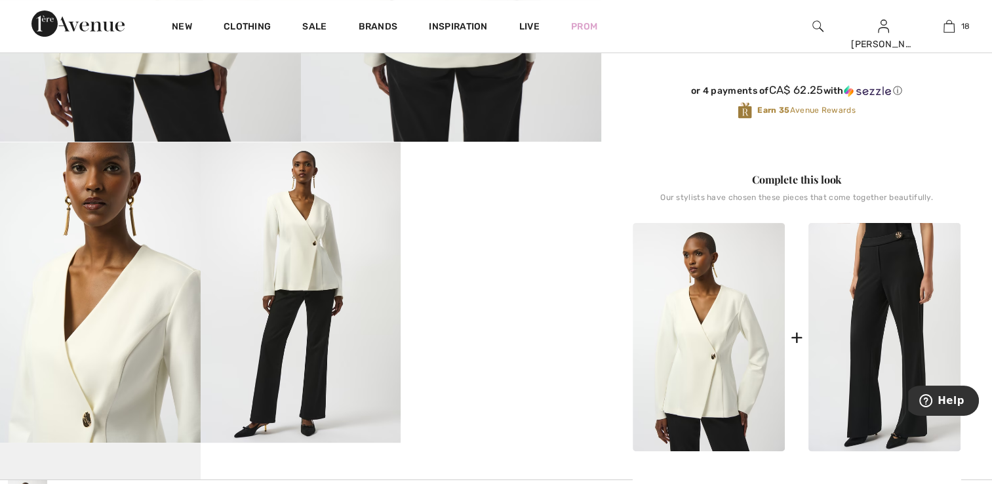
scroll to position [393, 0]
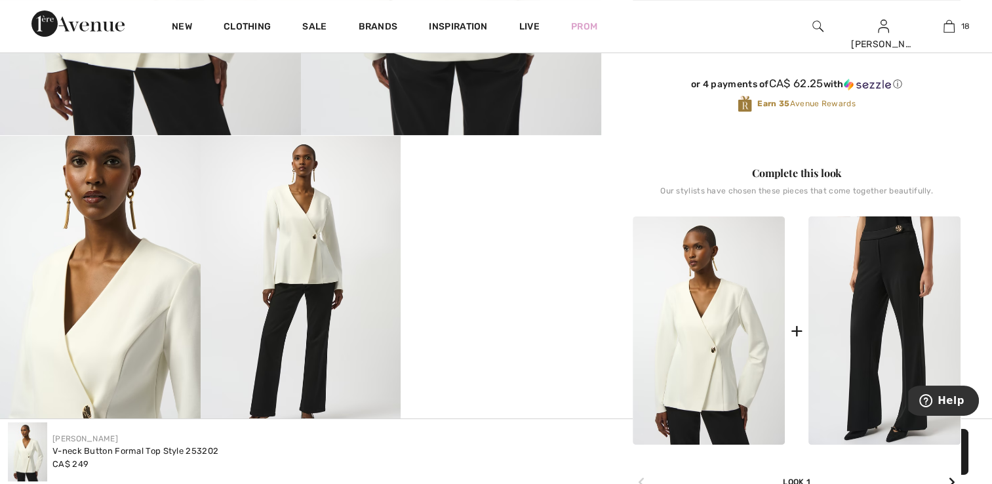
click at [510, 236] on video "Your browser does not support the video tag." at bounding box center [501, 186] width 201 height 100
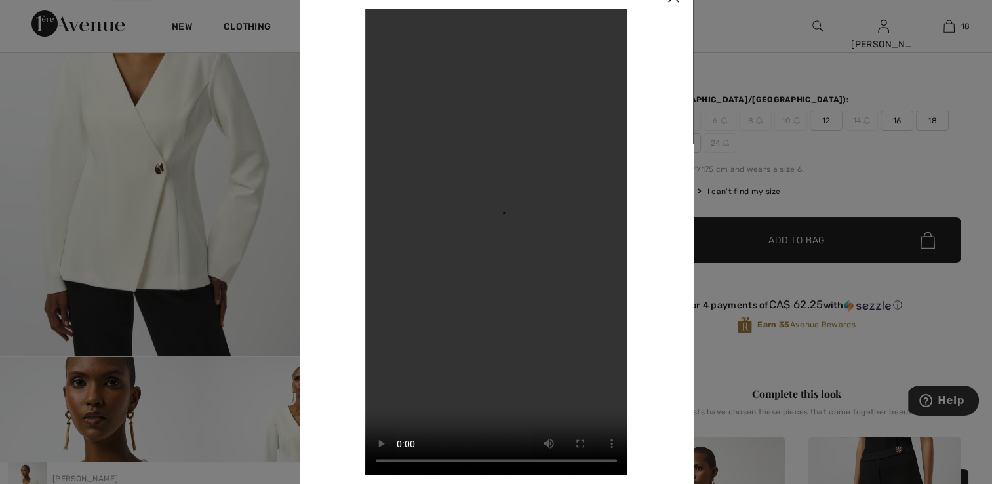
scroll to position [131, 0]
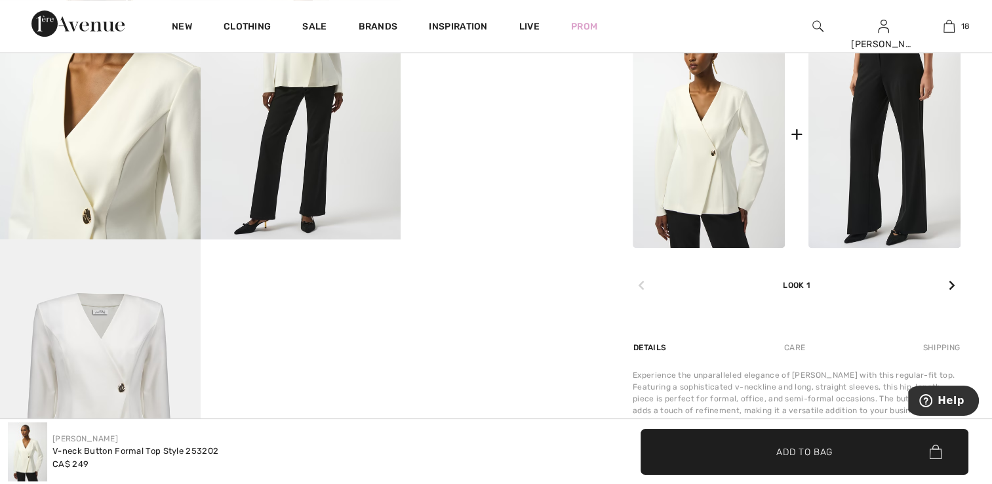
click at [165, 175] on img at bounding box center [100, 89] width 201 height 300
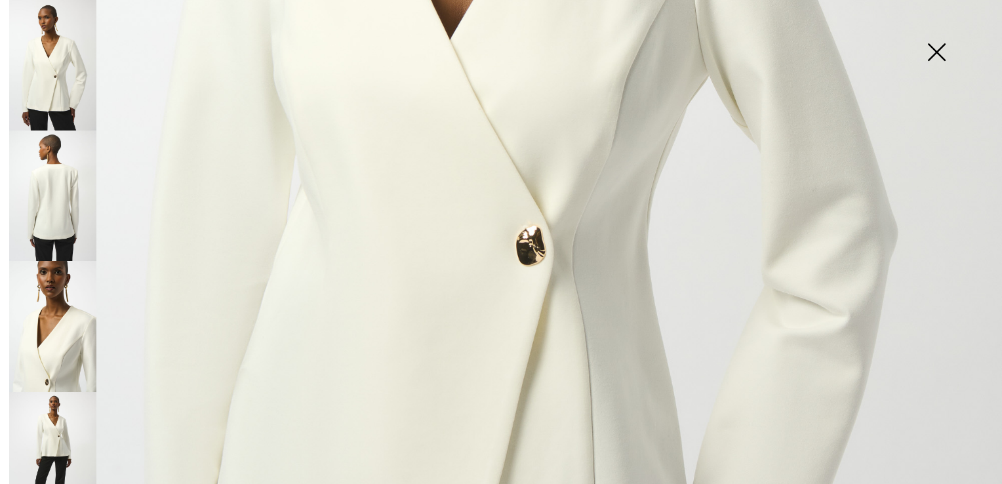
scroll to position [740, 0]
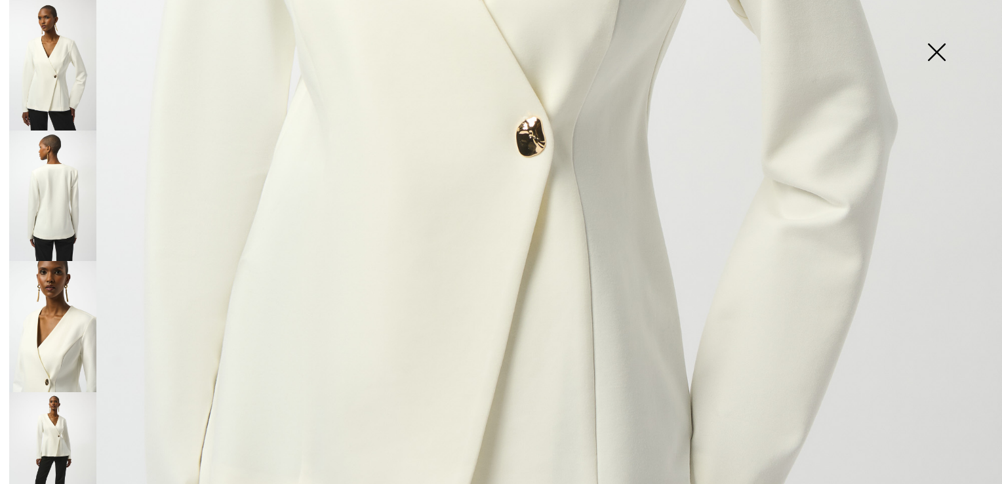
click at [52, 165] on img at bounding box center [52, 196] width 87 height 131
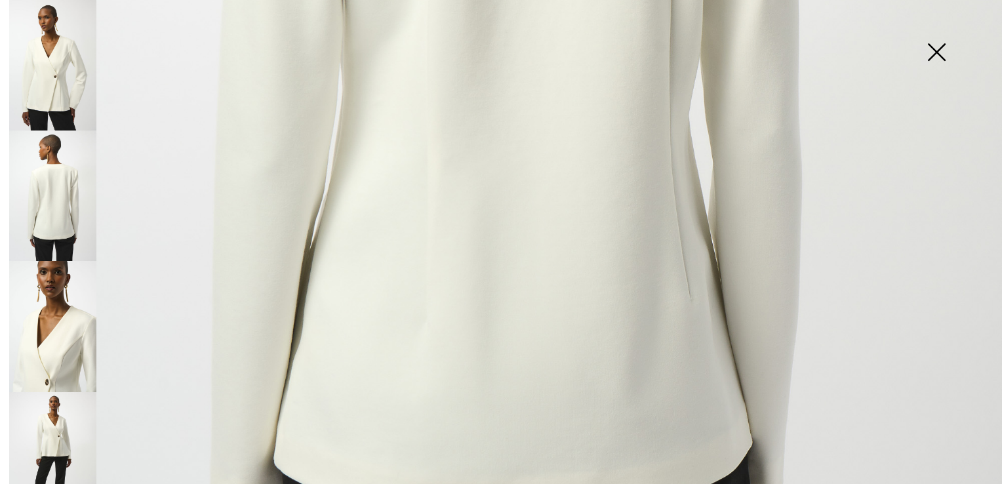
click at [41, 286] on img at bounding box center [52, 326] width 87 height 131
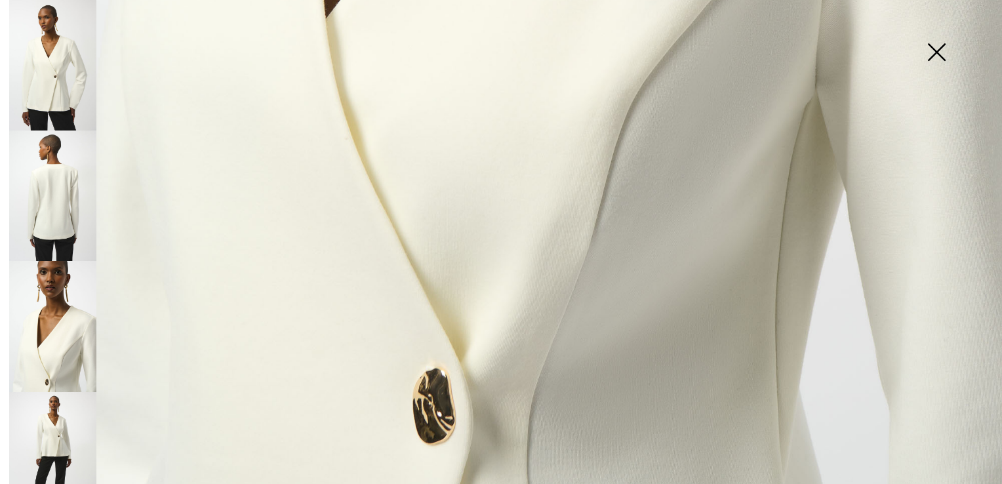
scroll to position [1002, 0]
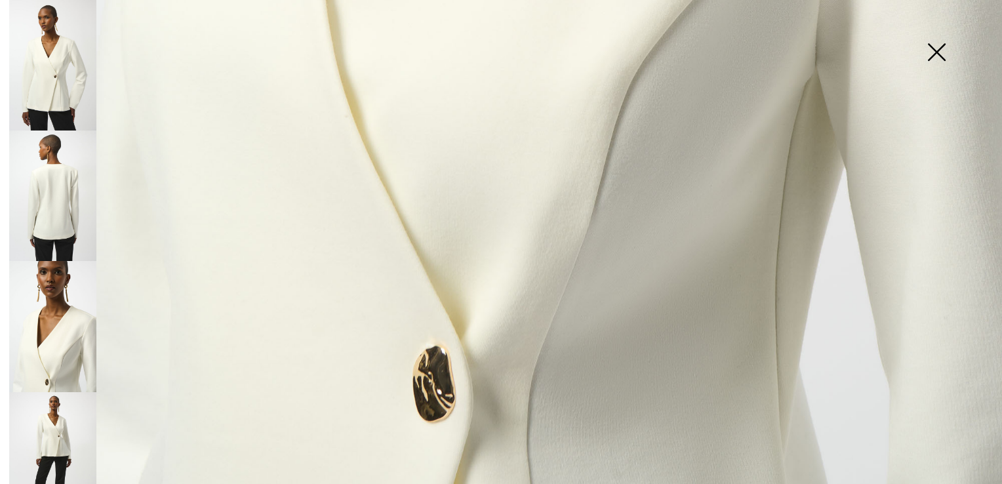
click at [76, 420] on img at bounding box center [52, 457] width 87 height 131
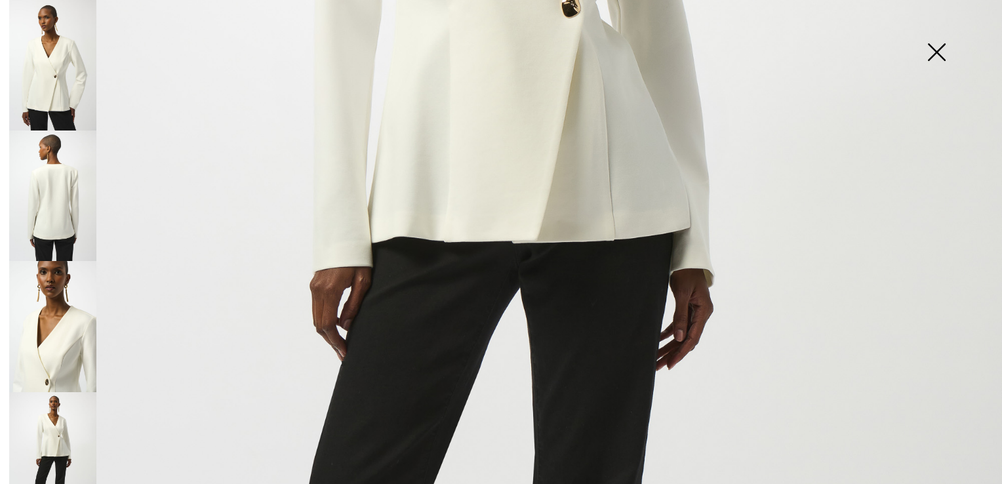
scroll to position [477, 0]
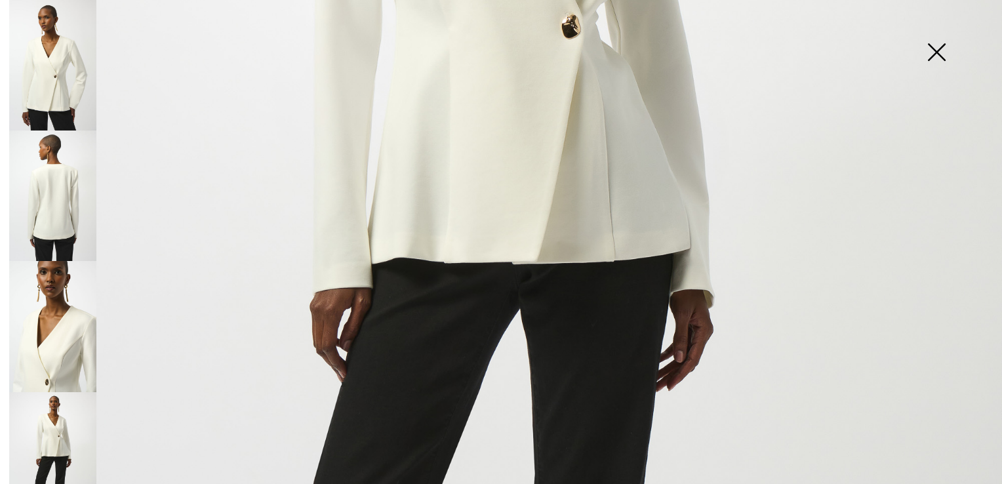
click at [934, 50] on img at bounding box center [937, 54] width 66 height 68
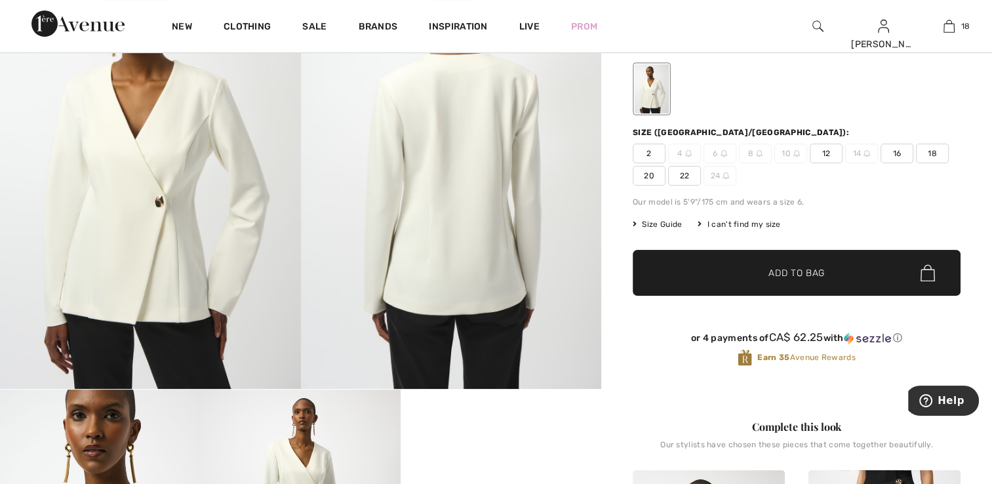
scroll to position [131, 0]
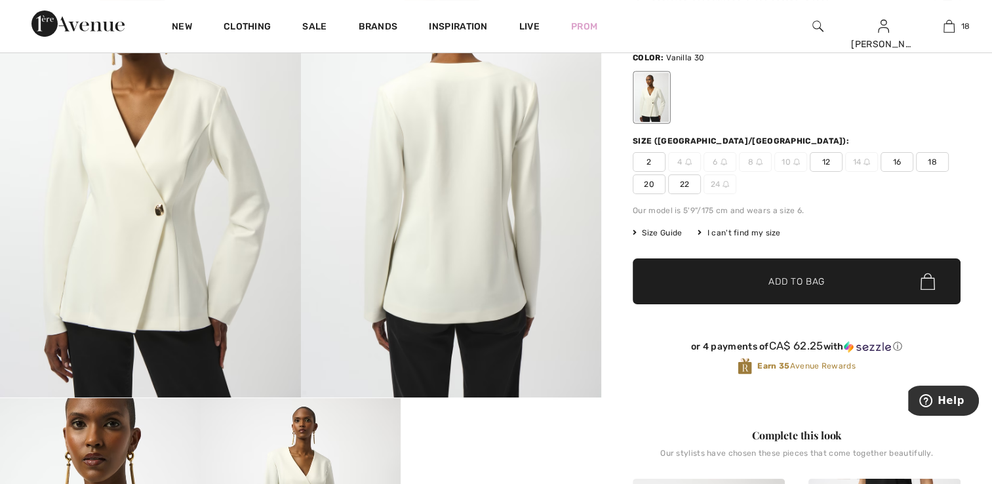
click at [648, 155] on span "2" at bounding box center [649, 162] width 33 height 20
click at [701, 287] on span "✔ Added to Bag Add to Bag" at bounding box center [797, 281] width 328 height 46
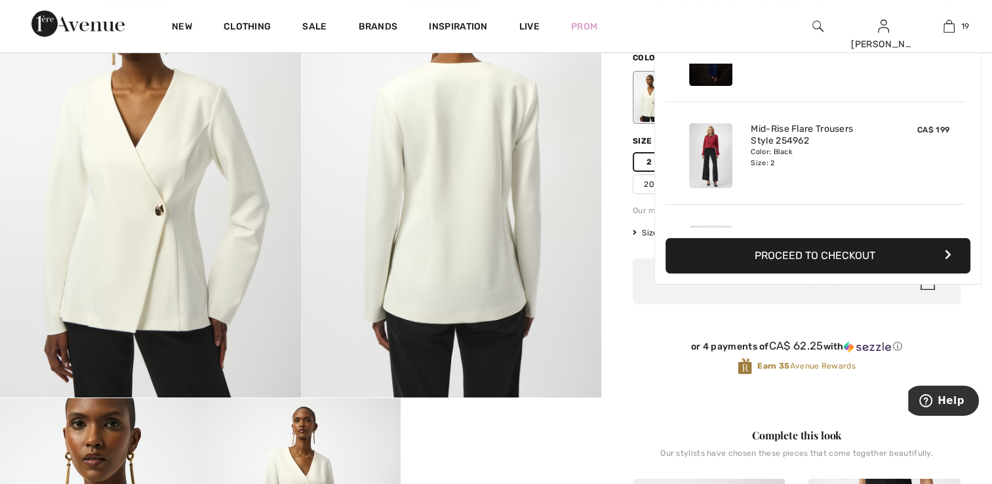
scroll to position [1777, 0]
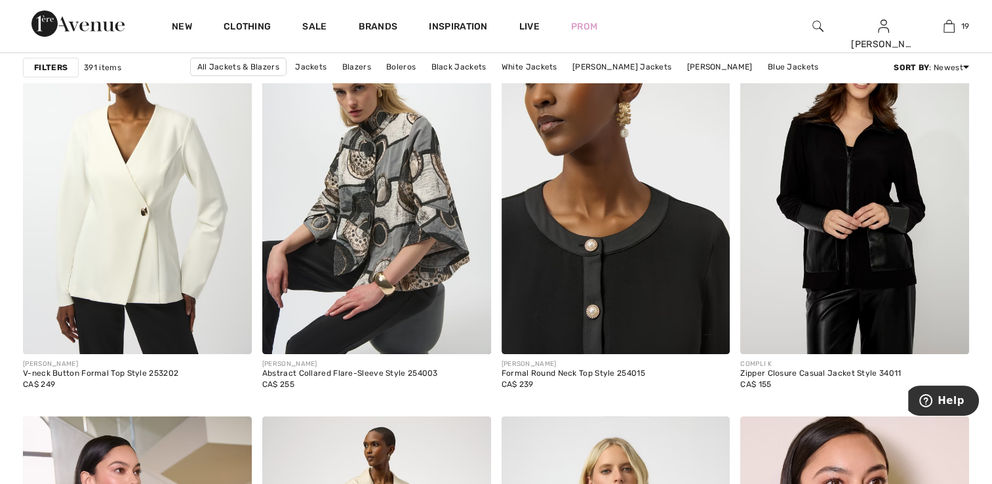
click at [637, 266] on img at bounding box center [616, 182] width 229 height 343
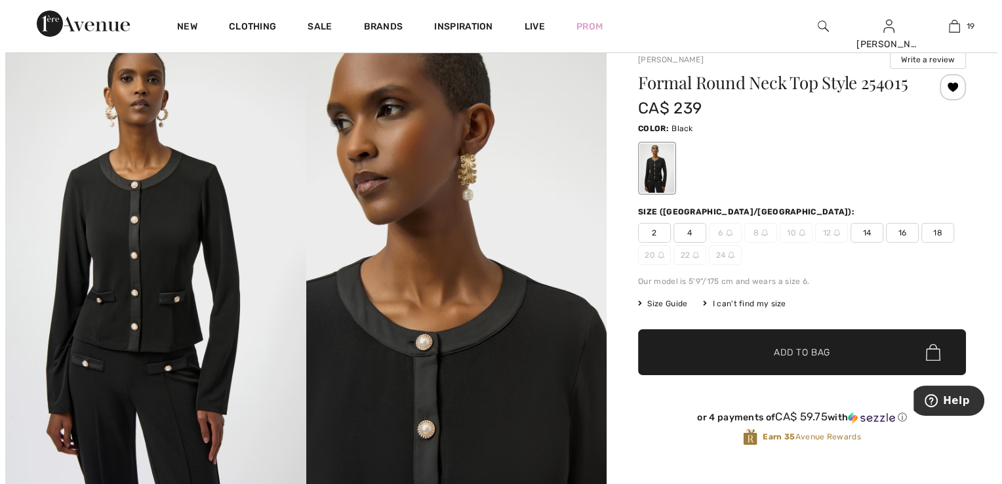
scroll to position [66, 0]
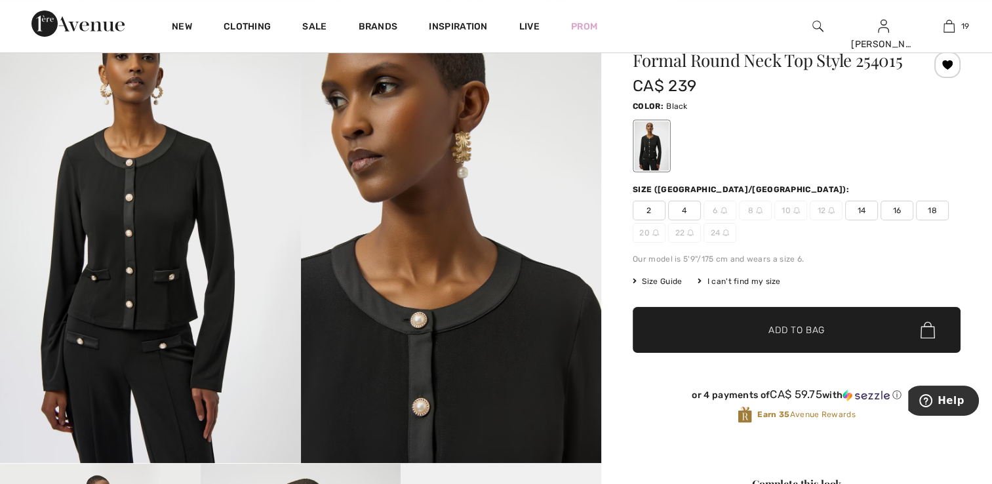
click at [161, 293] on img at bounding box center [150, 237] width 301 height 451
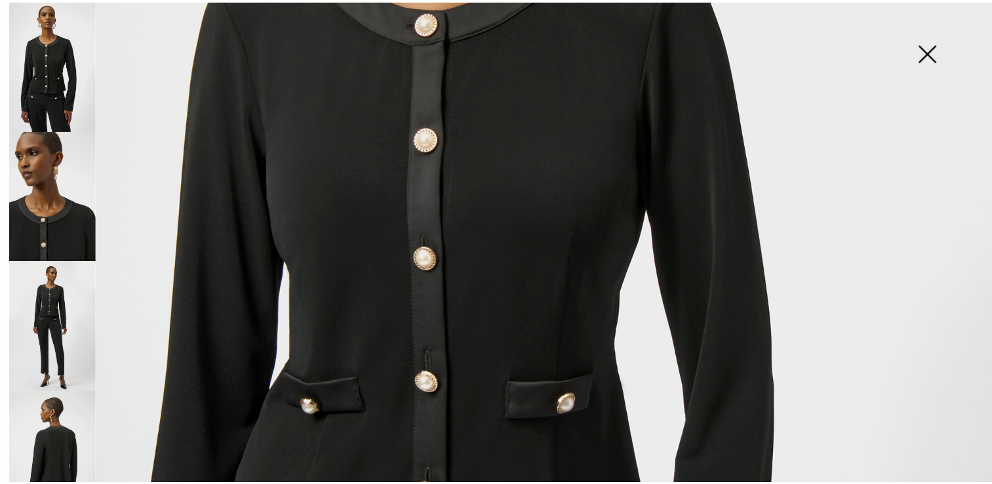
scroll to position [281, 0]
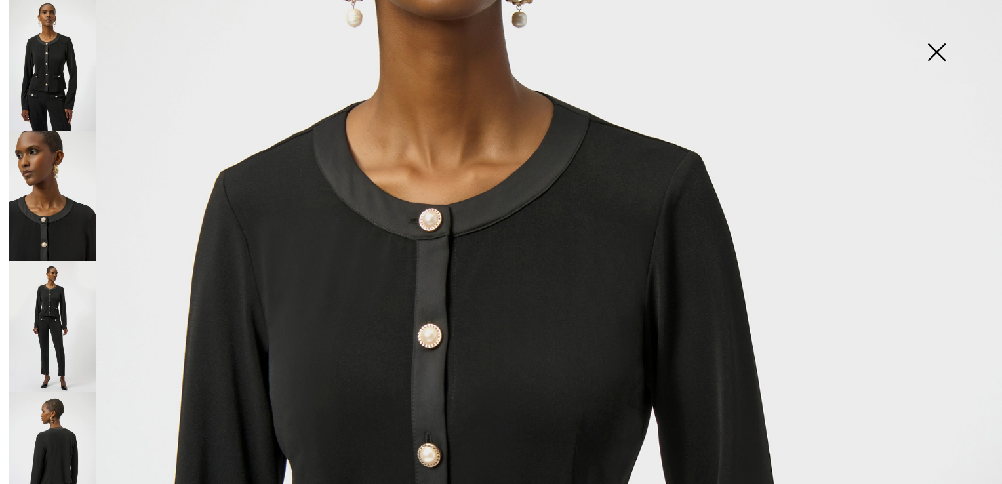
click at [933, 49] on img at bounding box center [937, 54] width 66 height 68
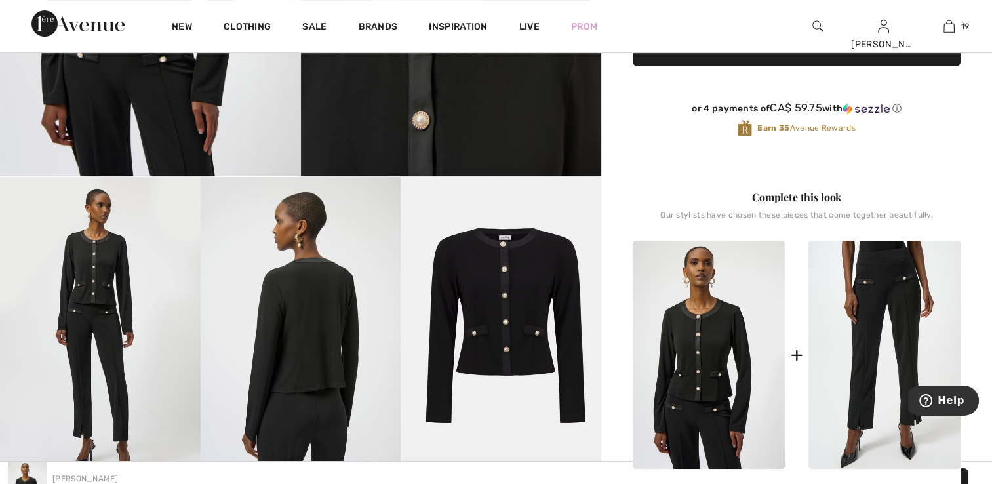
scroll to position [328, 0]
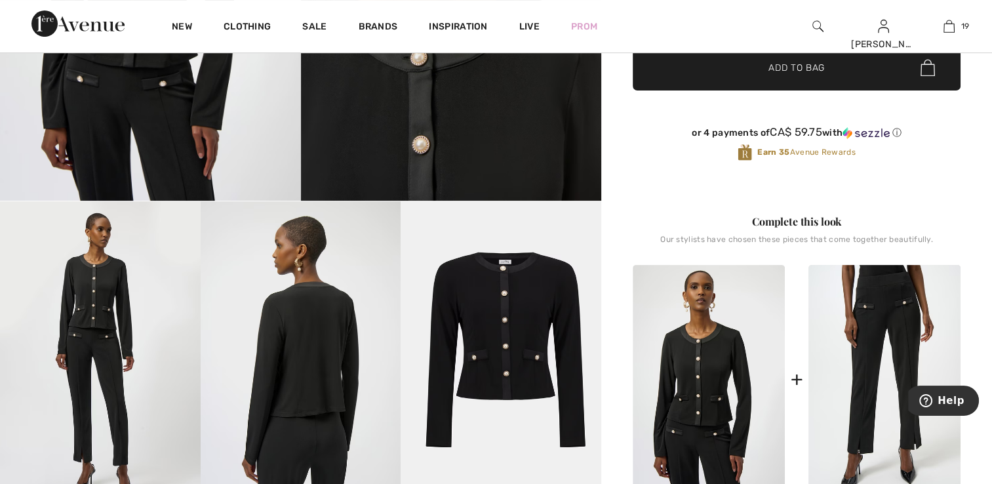
click at [731, 426] on img at bounding box center [709, 379] width 152 height 228
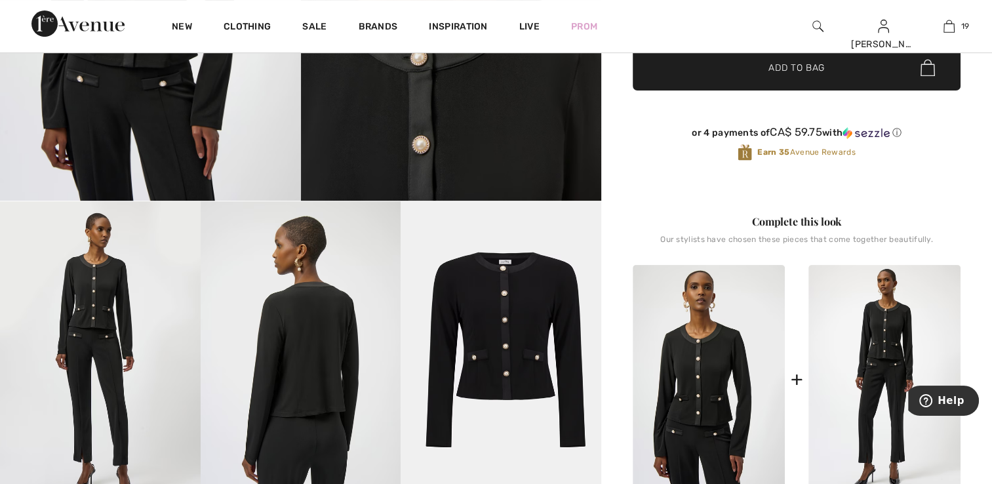
click at [901, 401] on img at bounding box center [885, 379] width 152 height 228
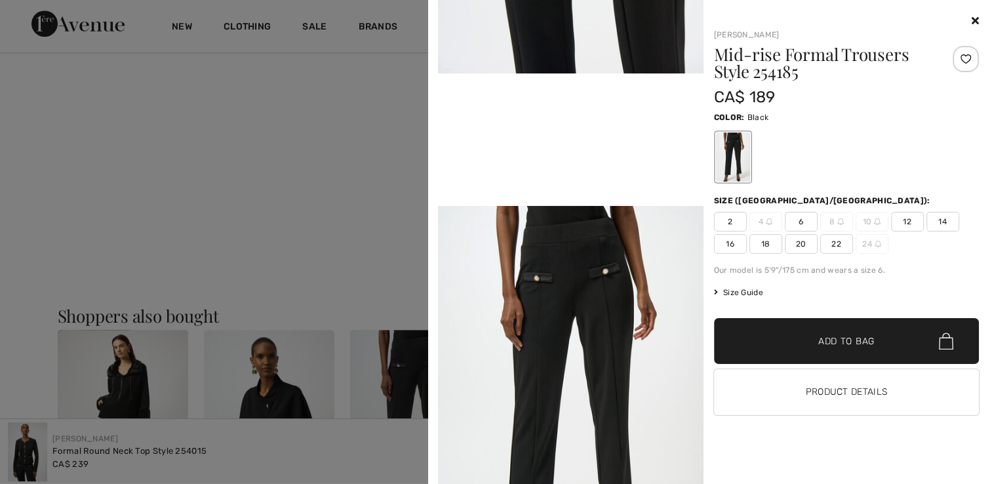
scroll to position [984, 0]
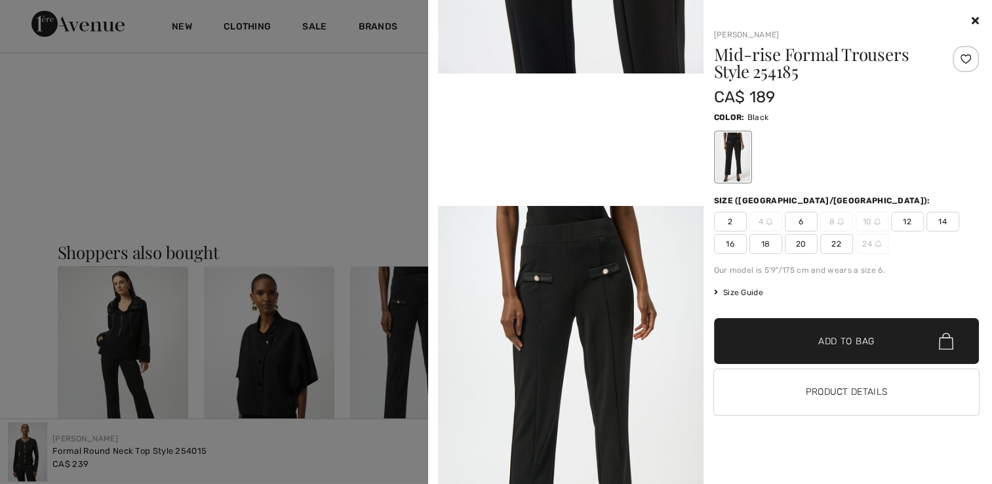
click at [724, 216] on span "2" at bounding box center [730, 222] width 33 height 20
click at [822, 344] on span "Add to Bag" at bounding box center [846, 341] width 56 height 14
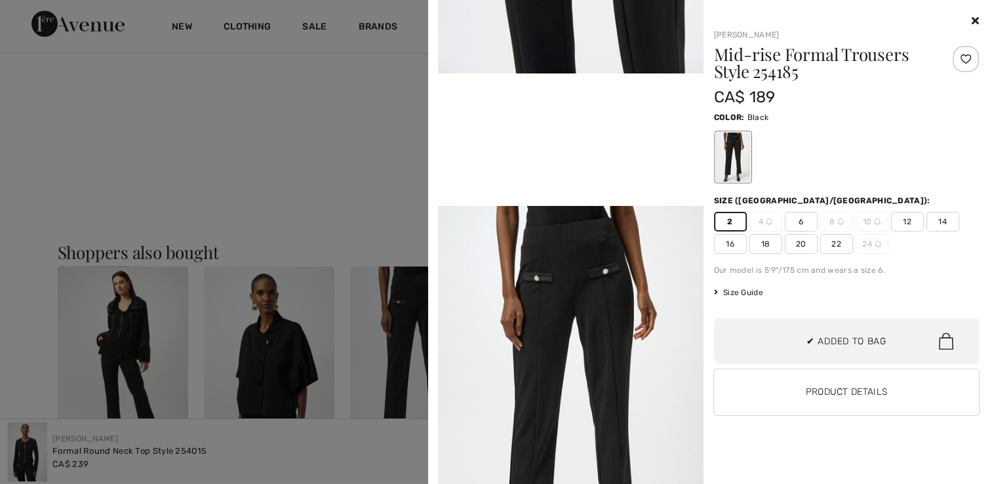
scroll to position [1879, 0]
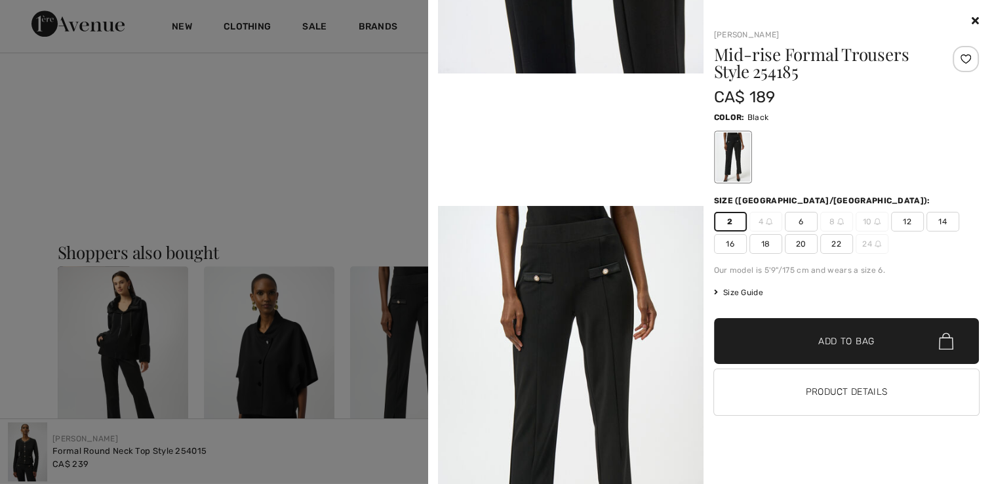
click at [976, 18] on icon at bounding box center [975, 20] width 7 height 10
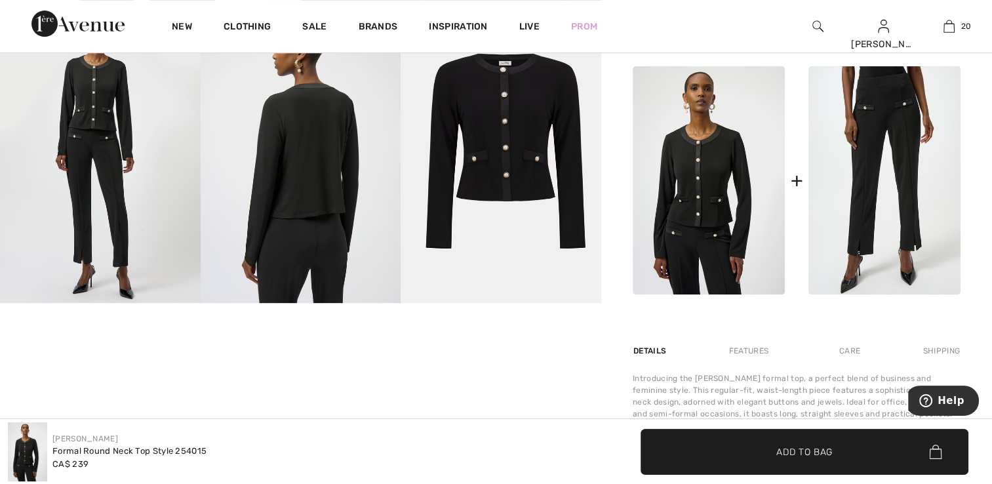
scroll to position [525, 0]
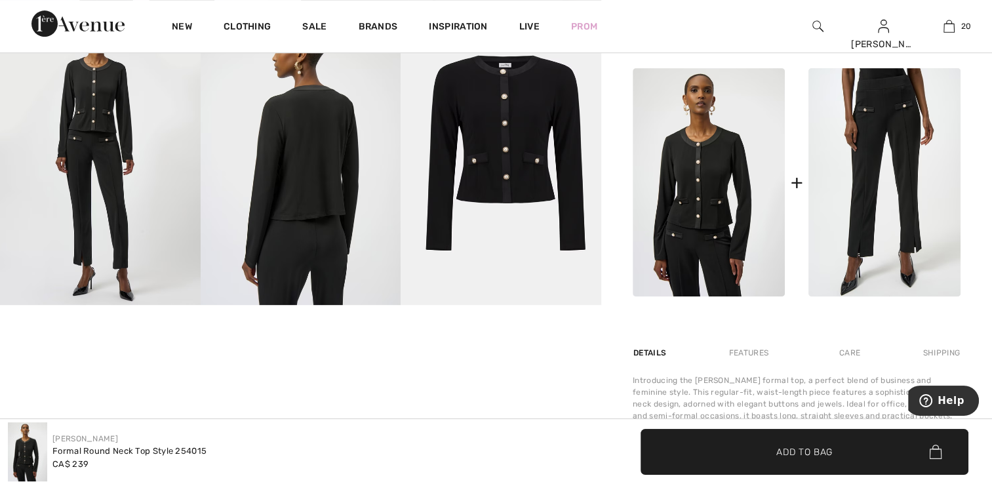
click at [496, 148] on img at bounding box center [501, 155] width 201 height 300
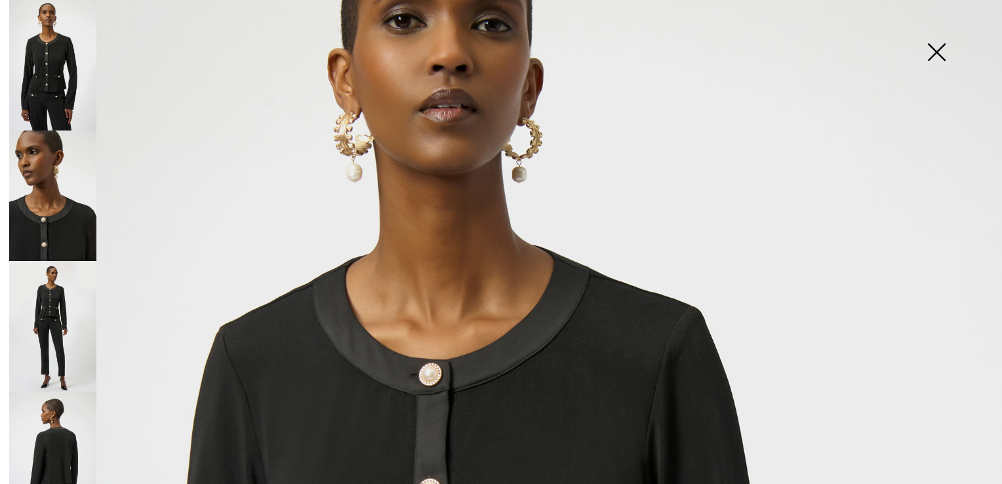
scroll to position [84, 0]
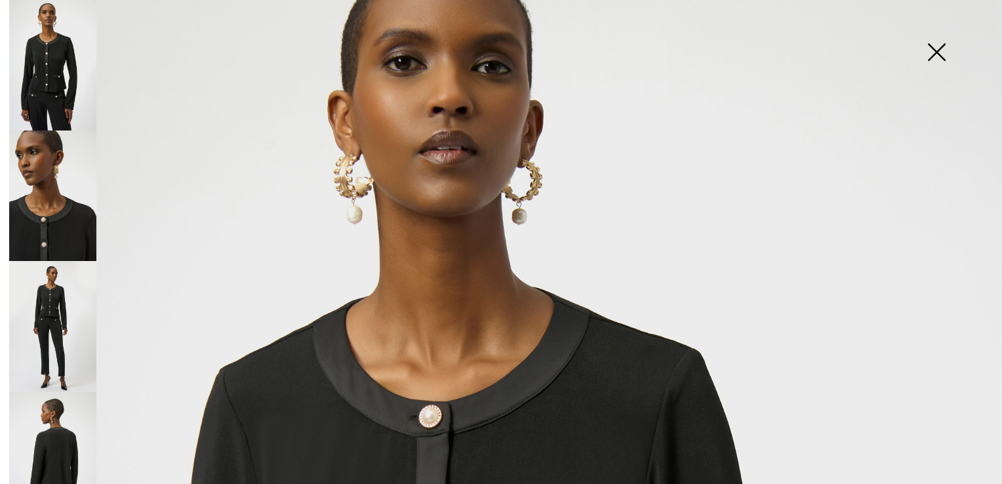
click at [940, 45] on img at bounding box center [937, 54] width 66 height 68
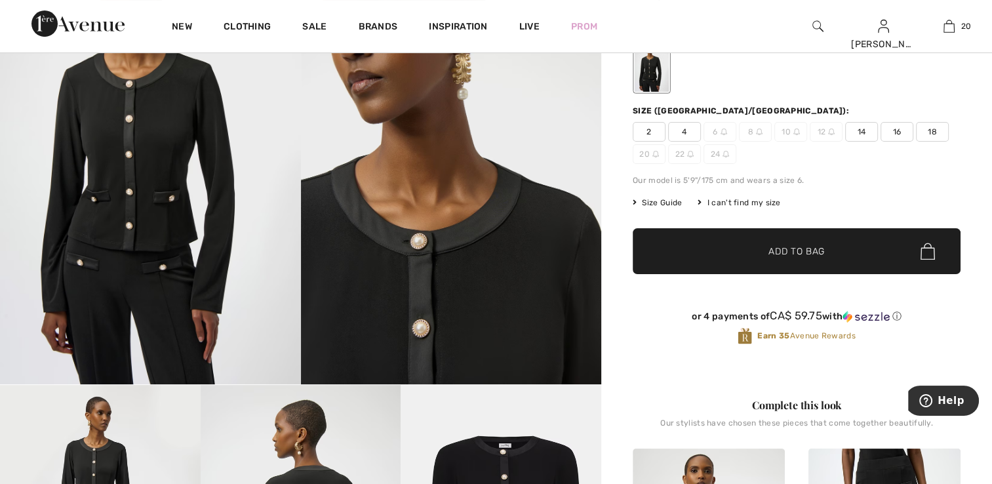
scroll to position [0, 0]
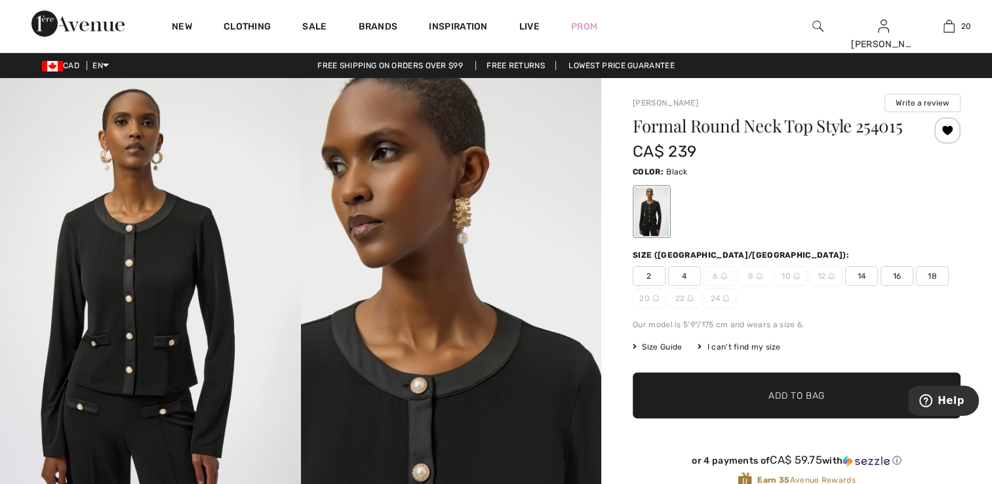
click at [648, 277] on span "2" at bounding box center [649, 276] width 33 height 20
click at [790, 409] on span "✔ Added to Bag Add to Bag" at bounding box center [797, 395] width 328 height 46
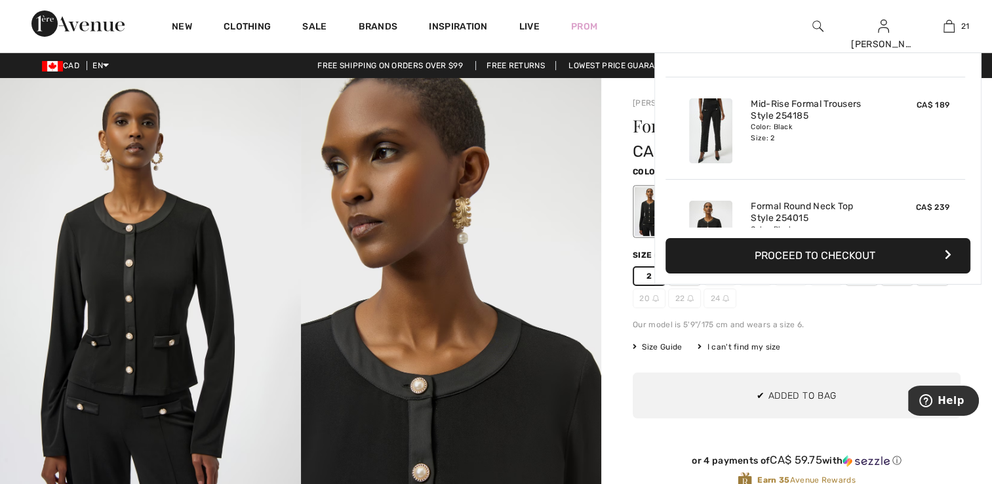
scroll to position [1981, 0]
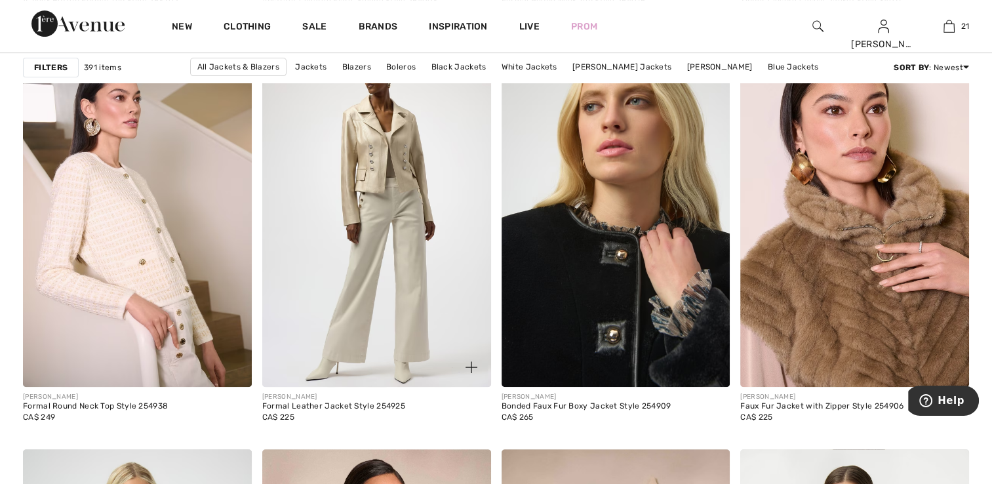
scroll to position [5509, 0]
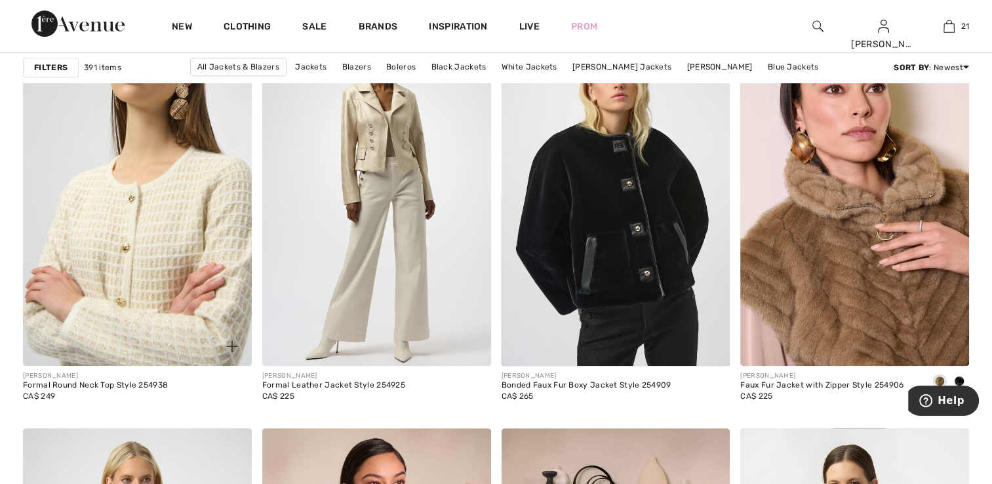
click at [136, 313] on img at bounding box center [137, 194] width 229 height 343
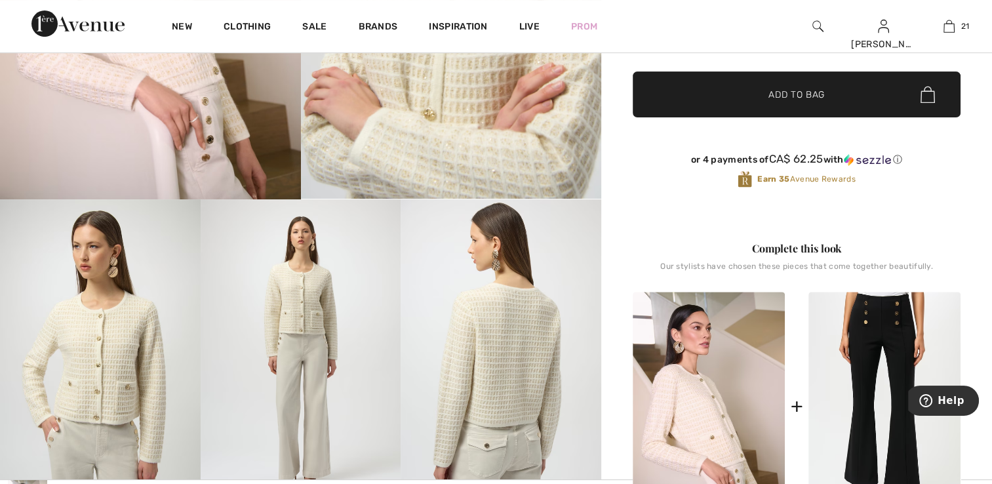
scroll to position [459, 0]
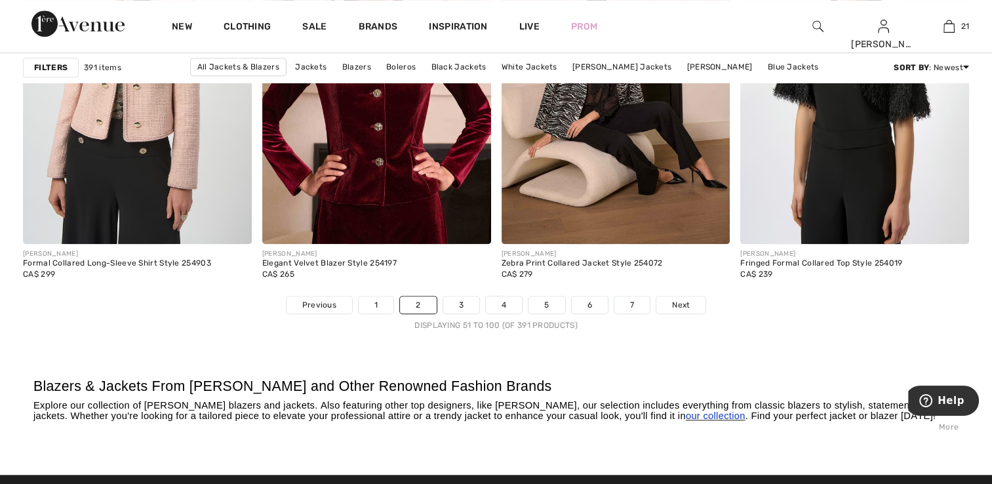
scroll to position [6164, 0]
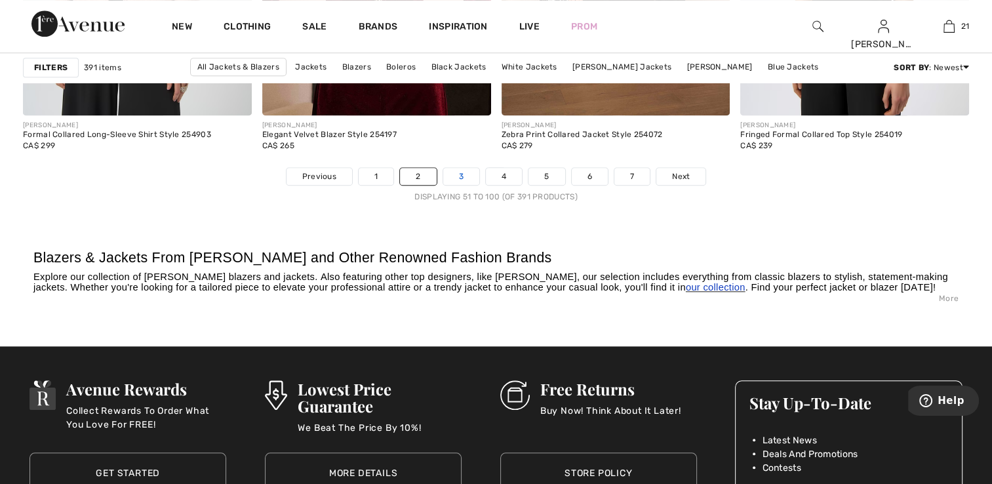
click at [460, 180] on link "3" at bounding box center [461, 176] width 36 height 17
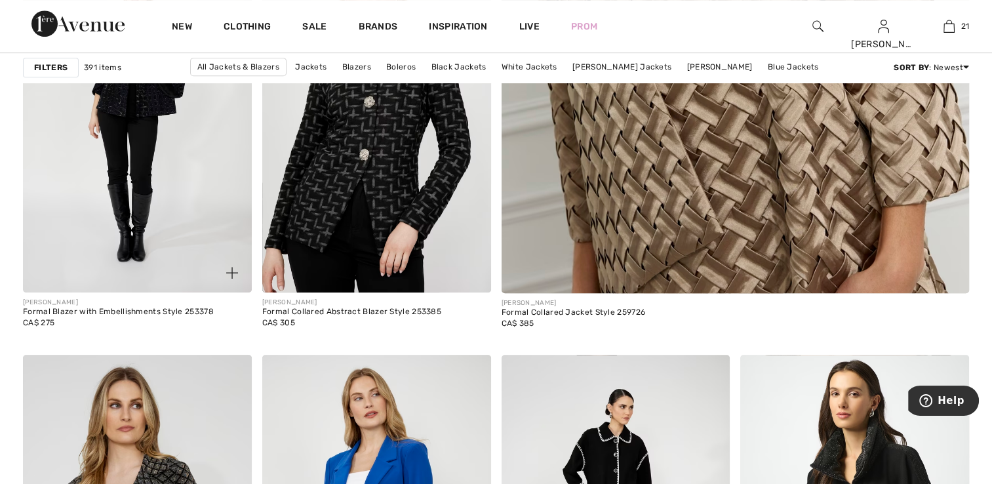
scroll to position [656, 0]
click at [129, 219] on img at bounding box center [137, 121] width 229 height 343
click at [129, 217] on img at bounding box center [137, 121] width 229 height 343
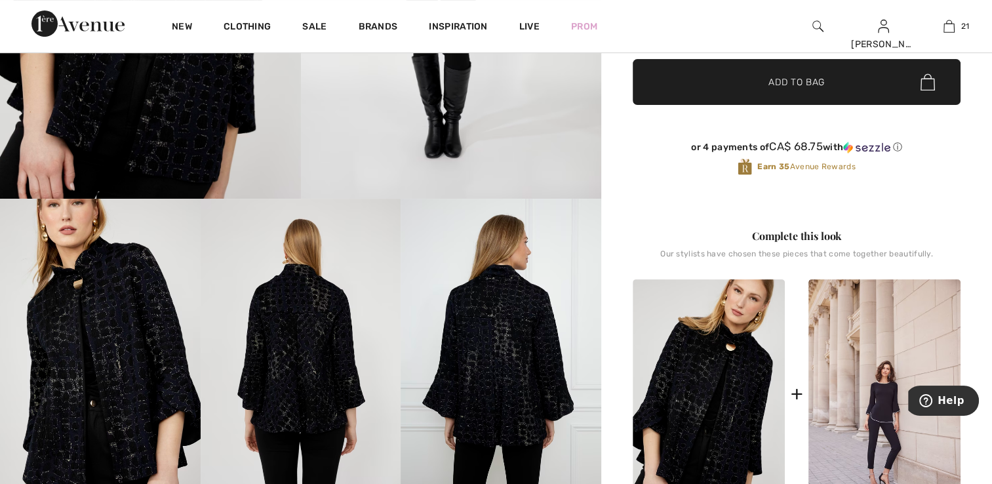
scroll to position [393, 0]
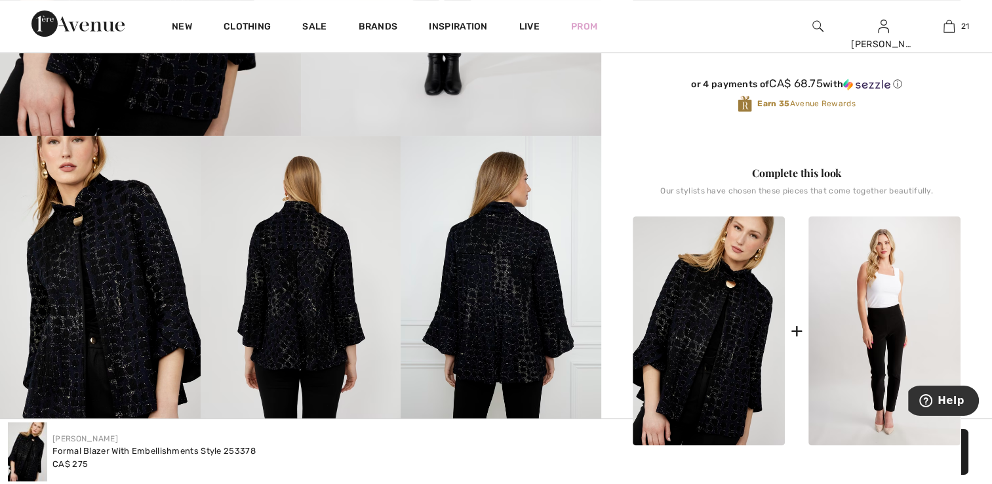
click at [889, 368] on img at bounding box center [885, 330] width 152 height 229
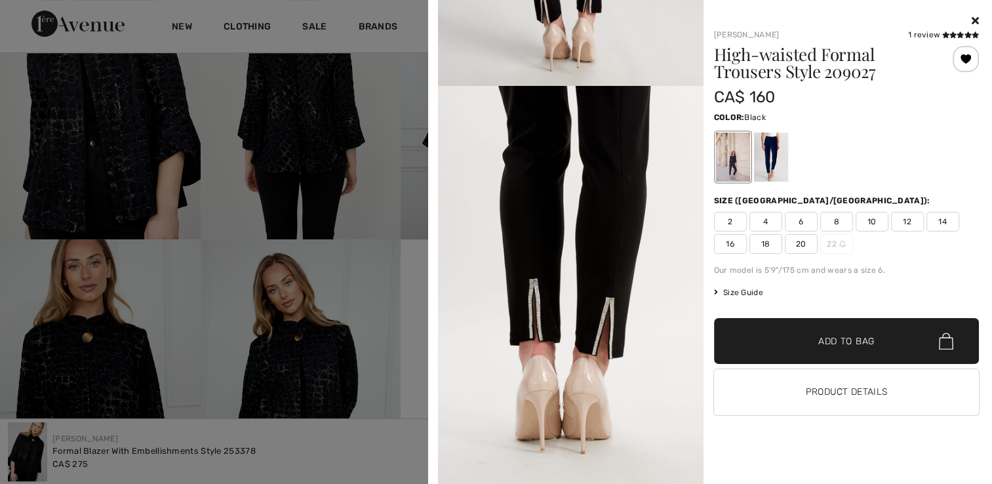
scroll to position [2295, 0]
click at [339, 428] on div at bounding box center [496, 242] width 992 height 484
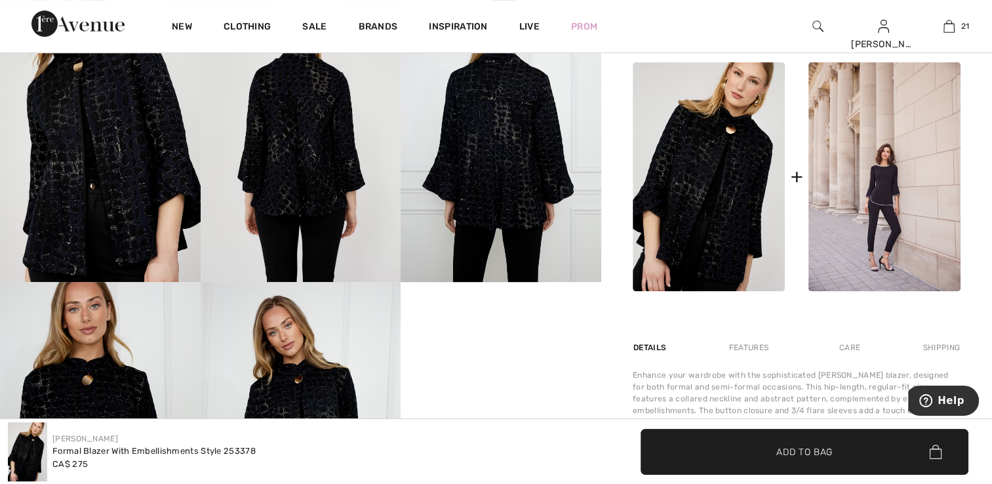
scroll to position [656, 0]
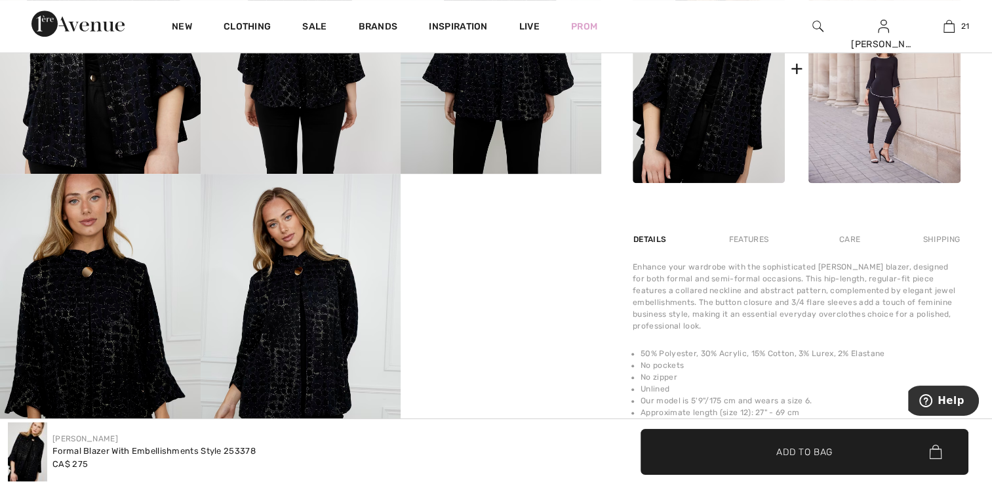
click at [100, 264] on img at bounding box center [100, 324] width 201 height 300
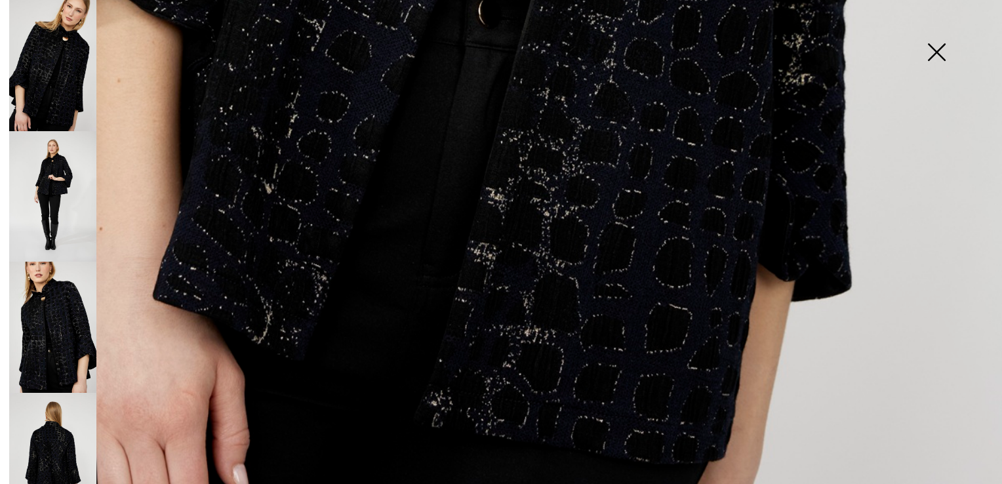
scroll to position [1004, 0]
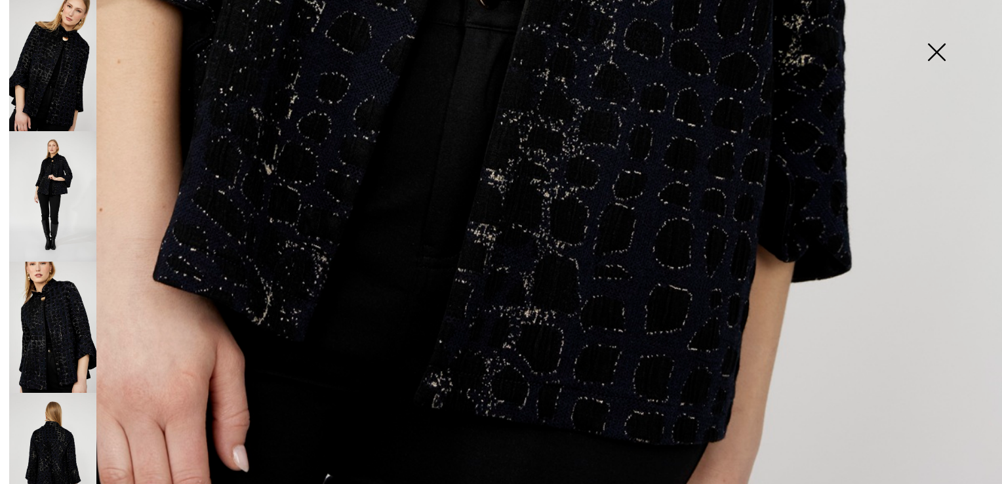
click at [64, 207] on img at bounding box center [52, 196] width 87 height 131
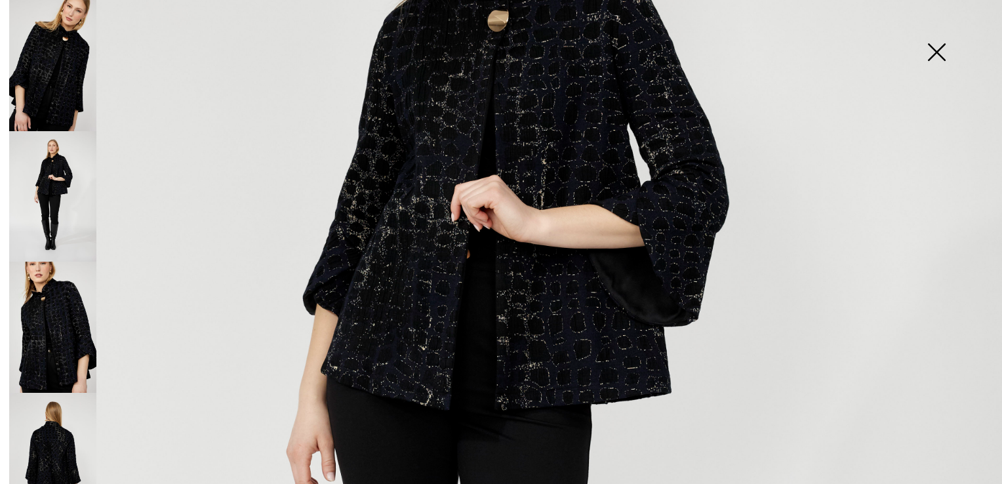
scroll to position [348, 0]
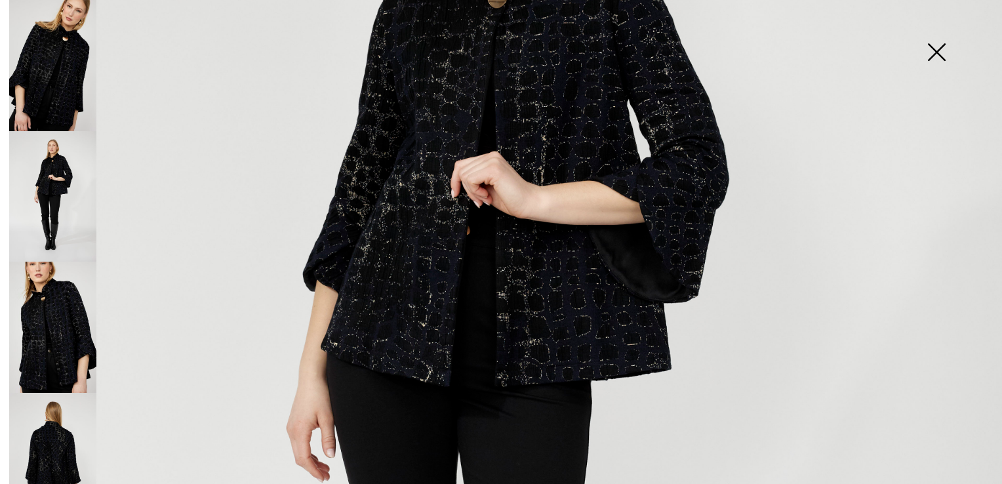
click at [47, 320] on img at bounding box center [52, 327] width 87 height 131
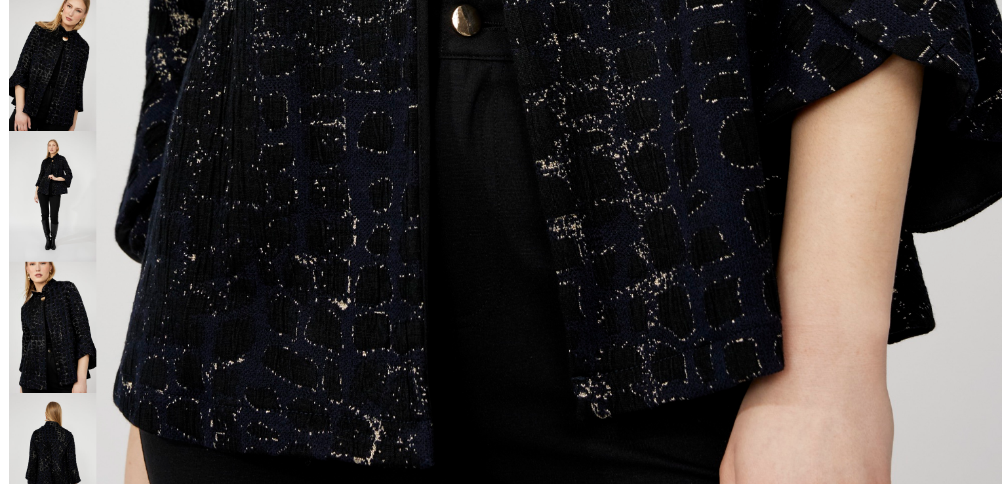
scroll to position [1004, 0]
click at [63, 428] on img at bounding box center [52, 458] width 87 height 131
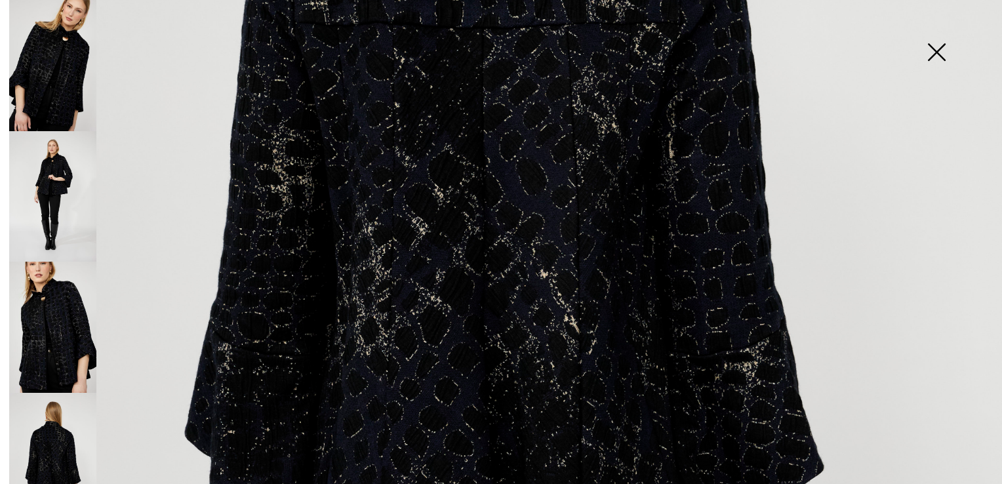
scroll to position [611, 0]
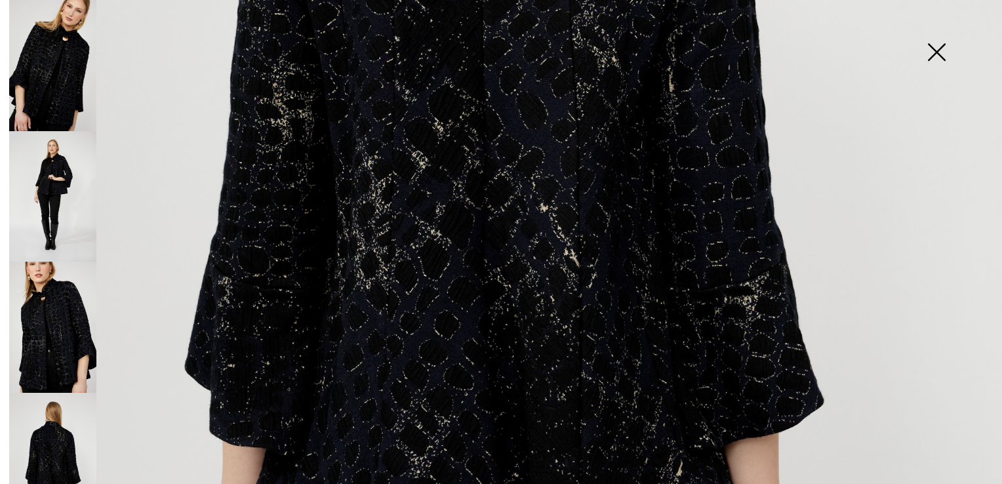
click at [64, 197] on img at bounding box center [52, 196] width 87 height 131
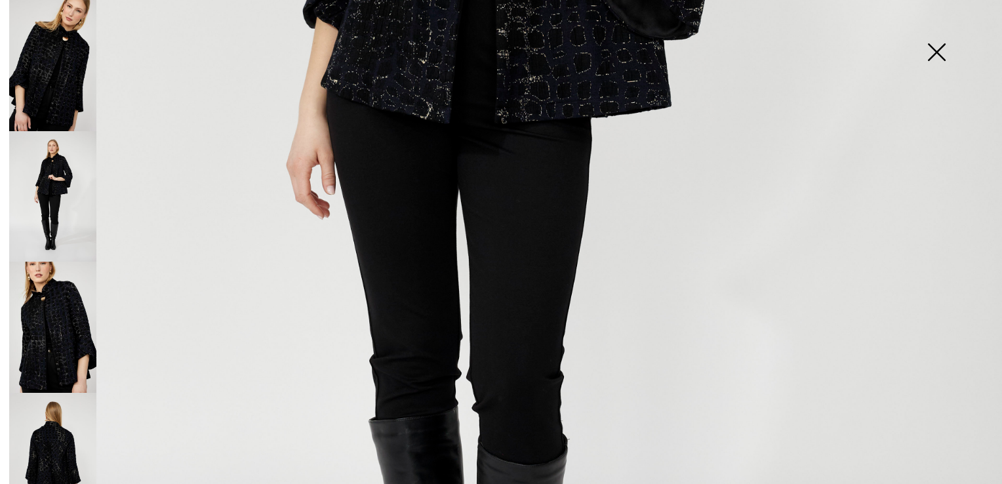
click at [935, 50] on img at bounding box center [937, 54] width 66 height 68
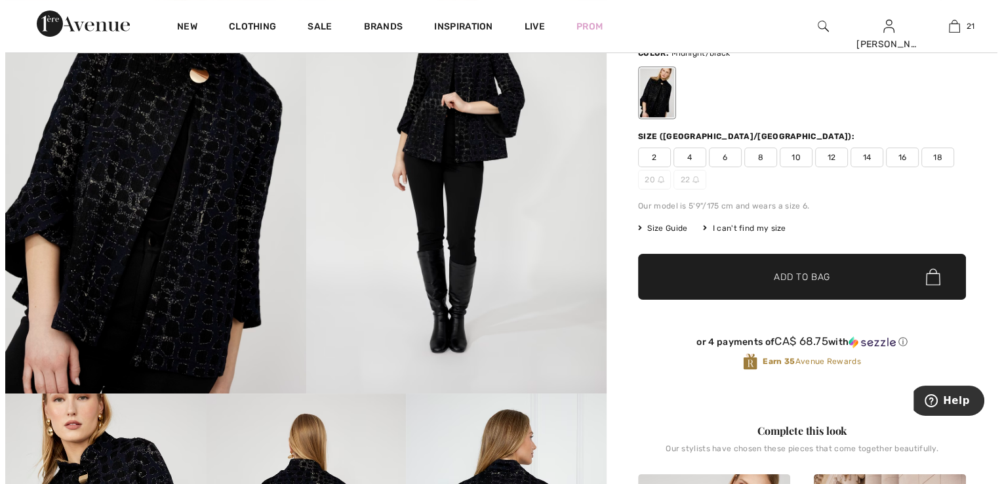
scroll to position [131, 0]
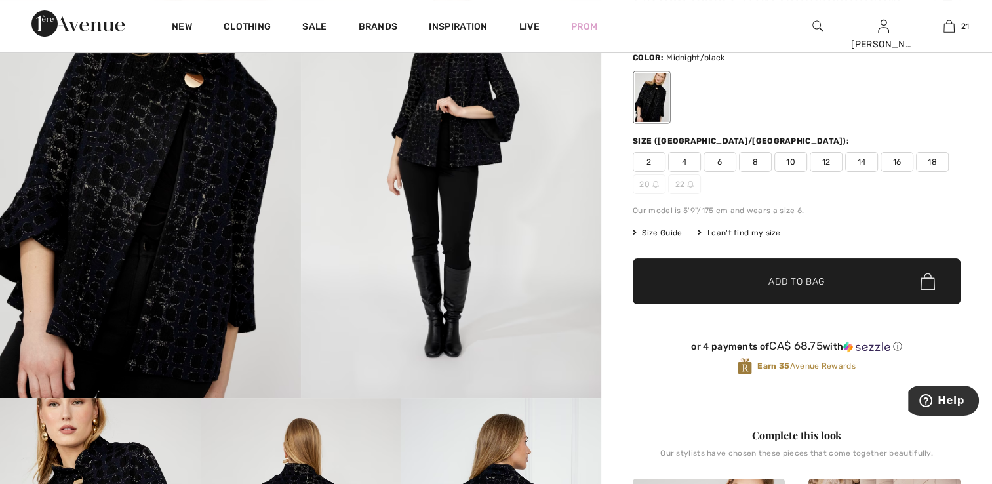
click at [135, 206] on img at bounding box center [150, 172] width 301 height 451
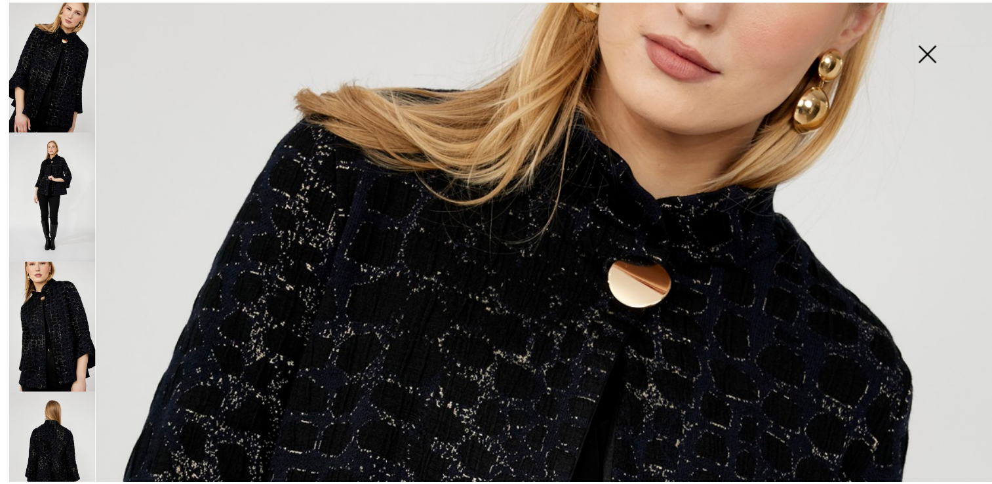
scroll to position [151, 0]
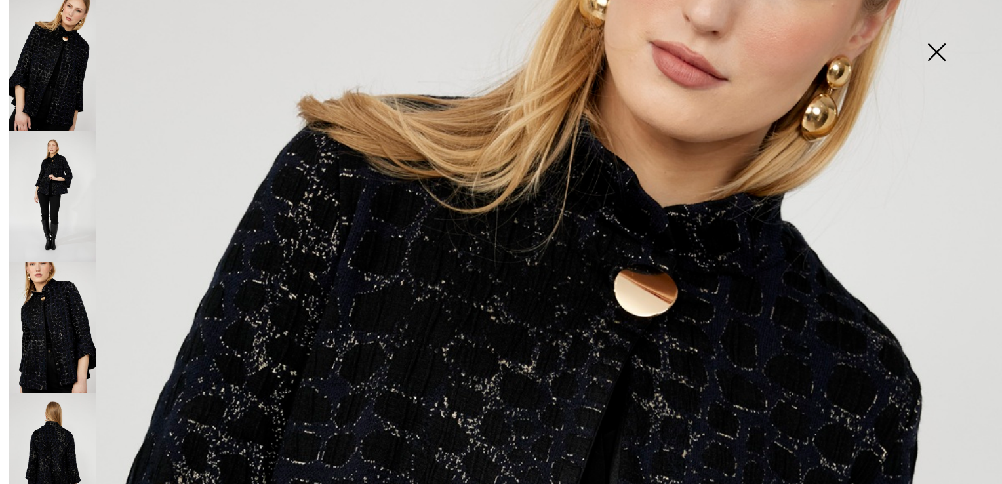
click at [935, 43] on img at bounding box center [937, 54] width 66 height 68
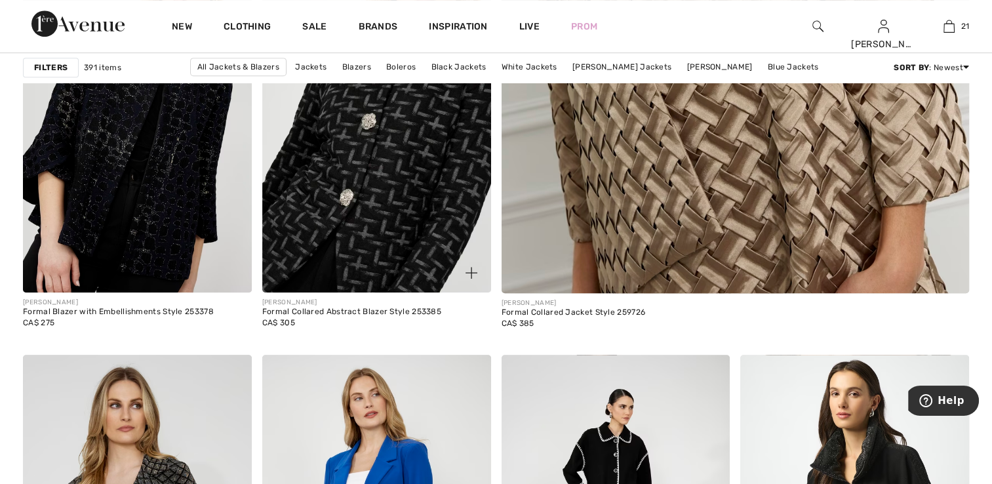
click at [373, 248] on img at bounding box center [376, 121] width 229 height 343
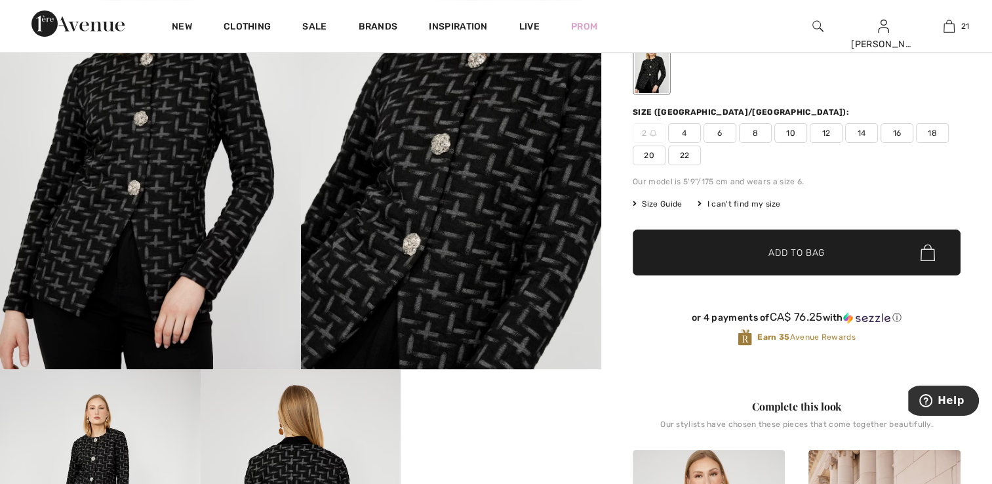
scroll to position [131, 0]
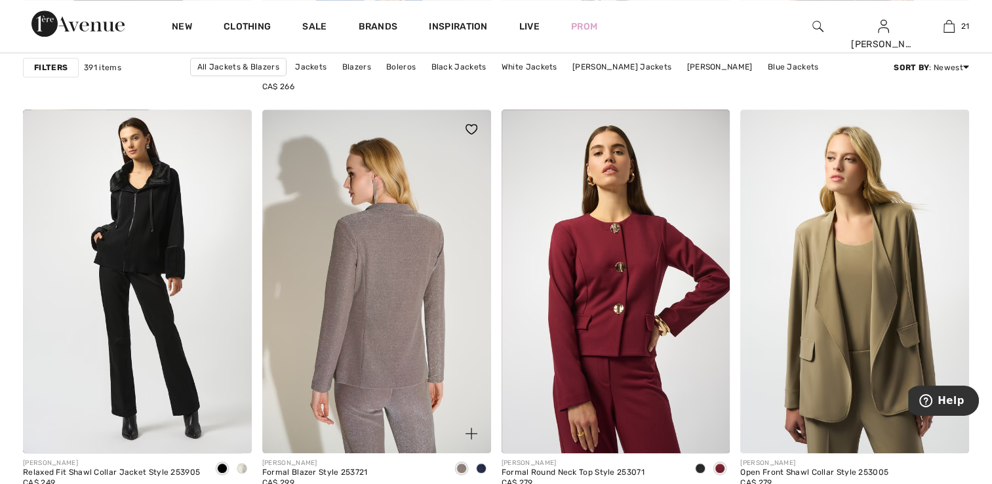
scroll to position [1312, 0]
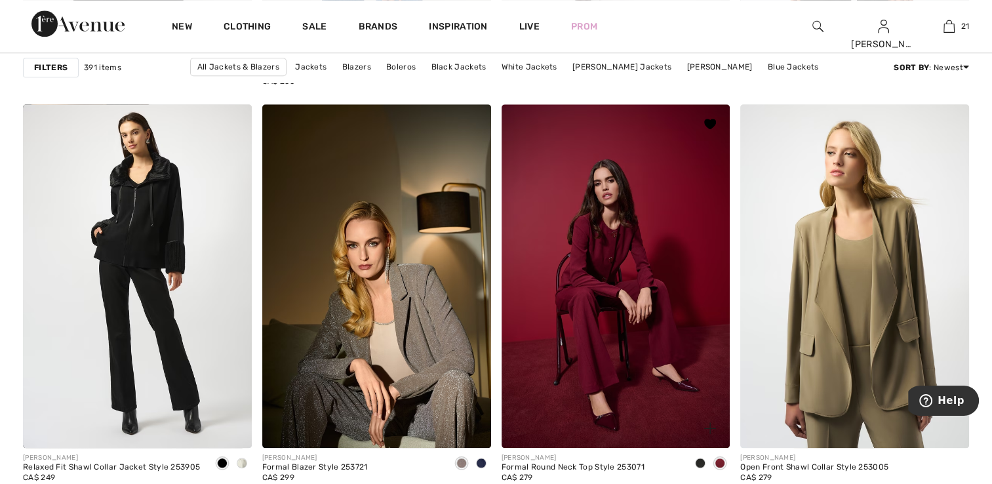
click at [597, 295] on img at bounding box center [616, 275] width 229 height 343
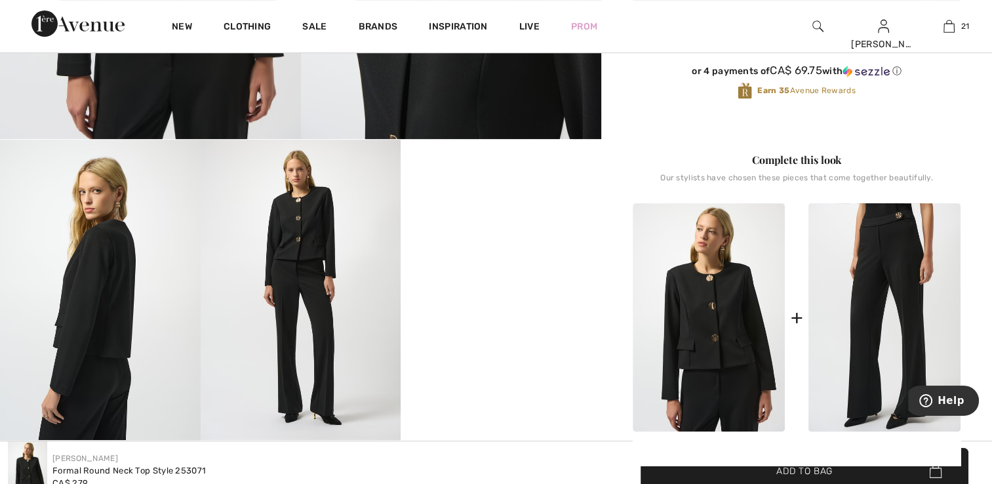
scroll to position [459, 0]
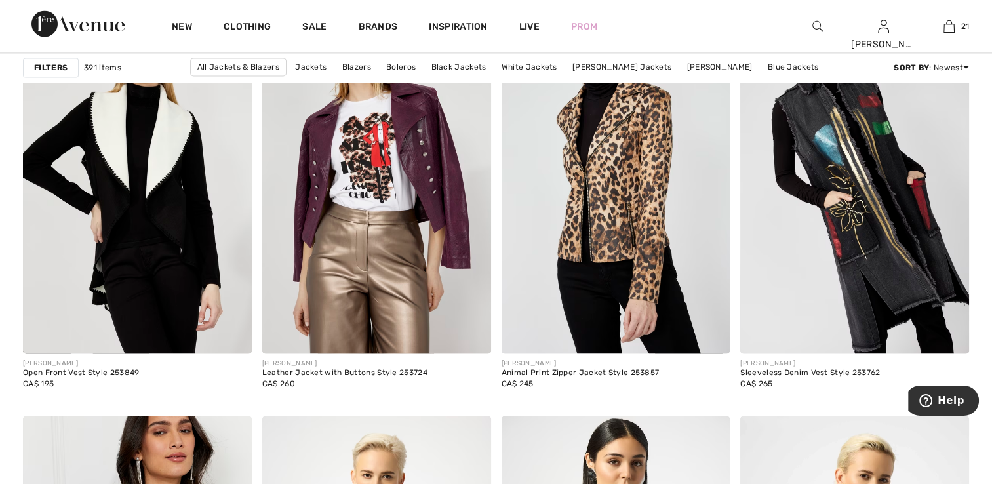
scroll to position [1901, 0]
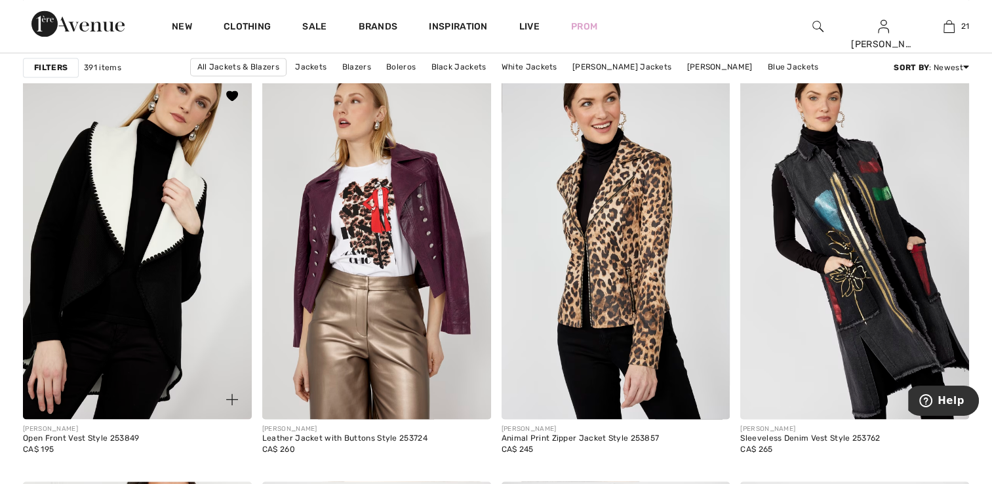
click at [97, 395] on img at bounding box center [137, 247] width 229 height 343
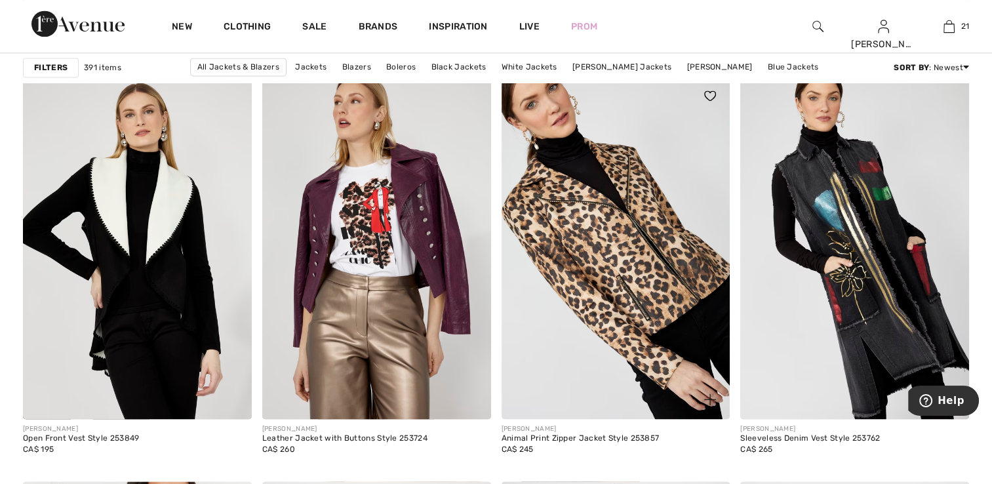
scroll to position [1967, 0]
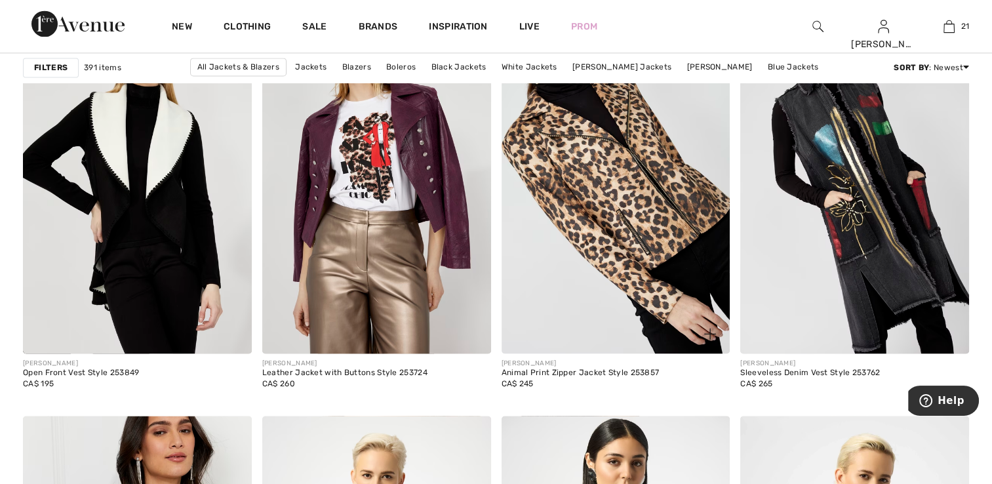
click at [598, 256] on img at bounding box center [616, 181] width 229 height 343
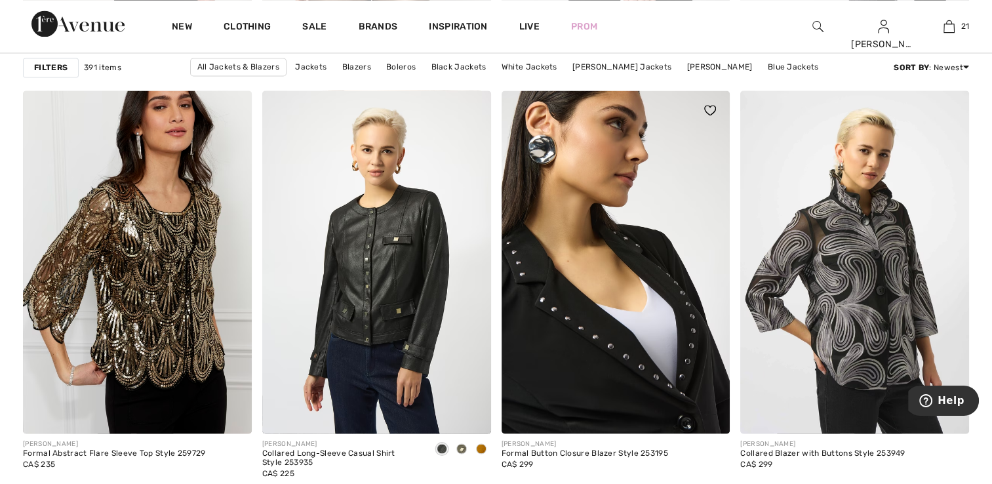
scroll to position [2295, 0]
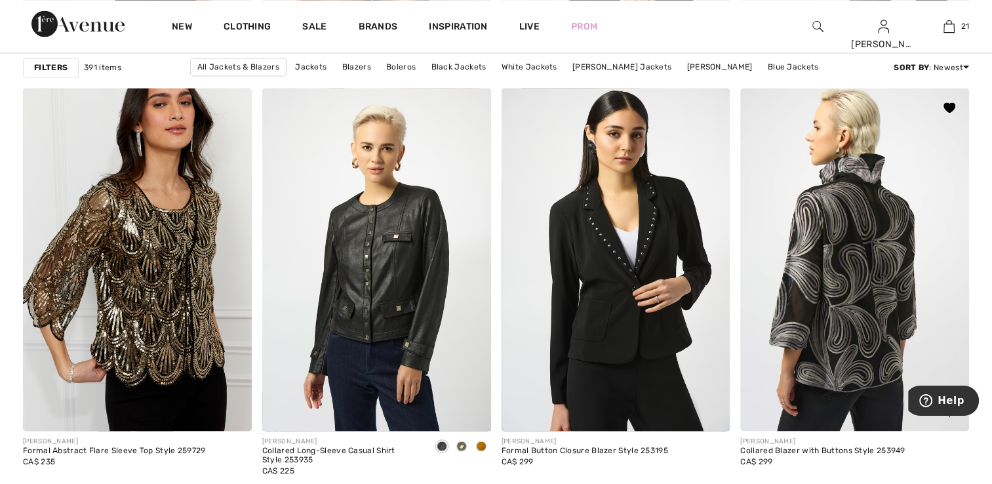
click at [837, 300] on img at bounding box center [854, 259] width 229 height 343
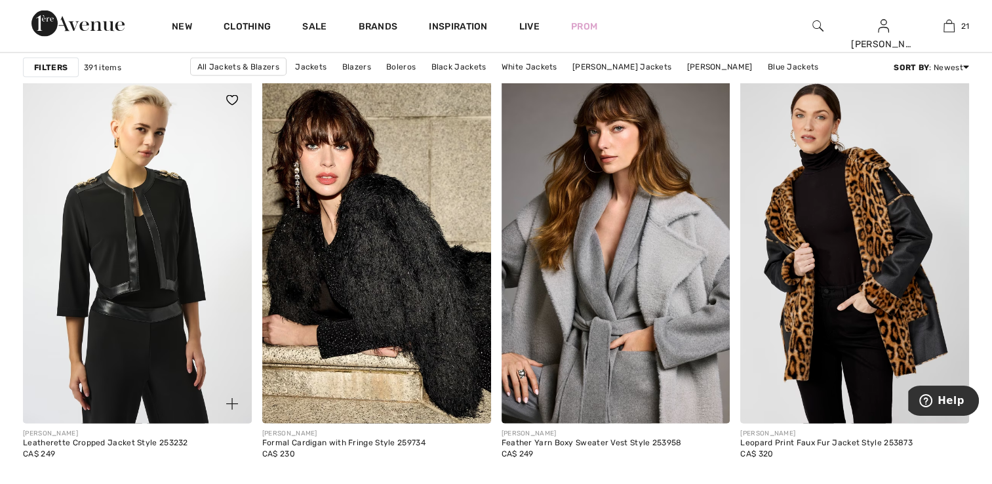
scroll to position [2688, 0]
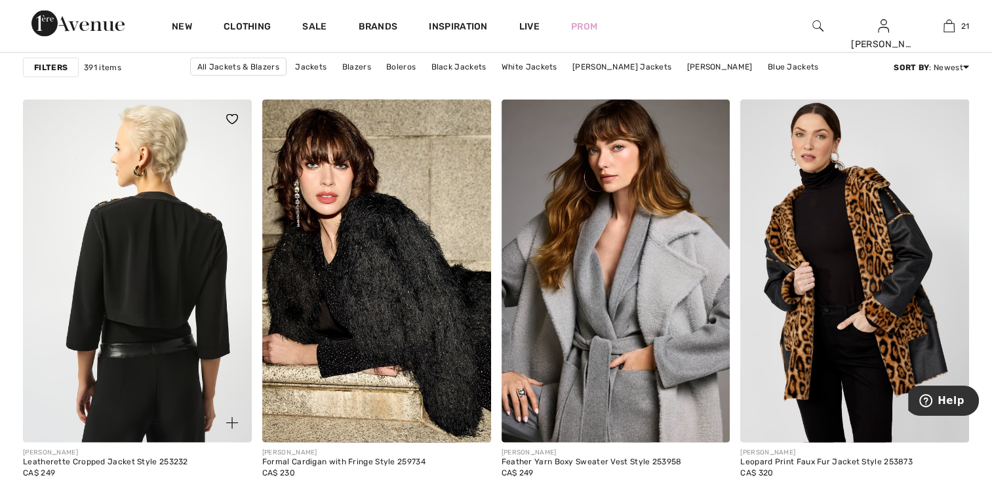
click at [186, 318] on img at bounding box center [137, 271] width 229 height 343
